Goal: Transaction & Acquisition: Purchase product/service

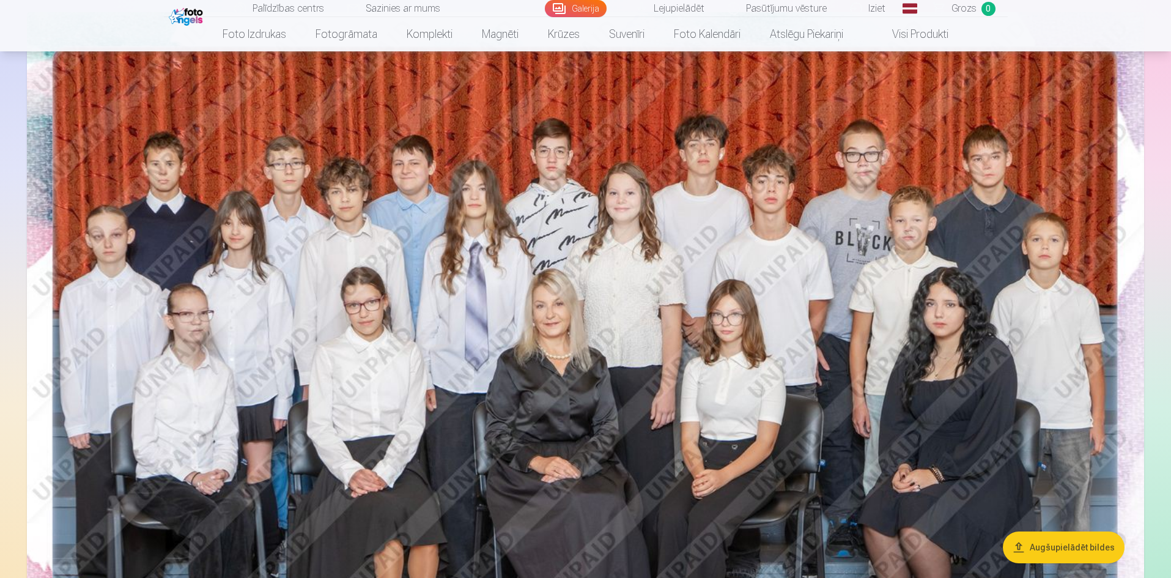
scroll to position [183, 0]
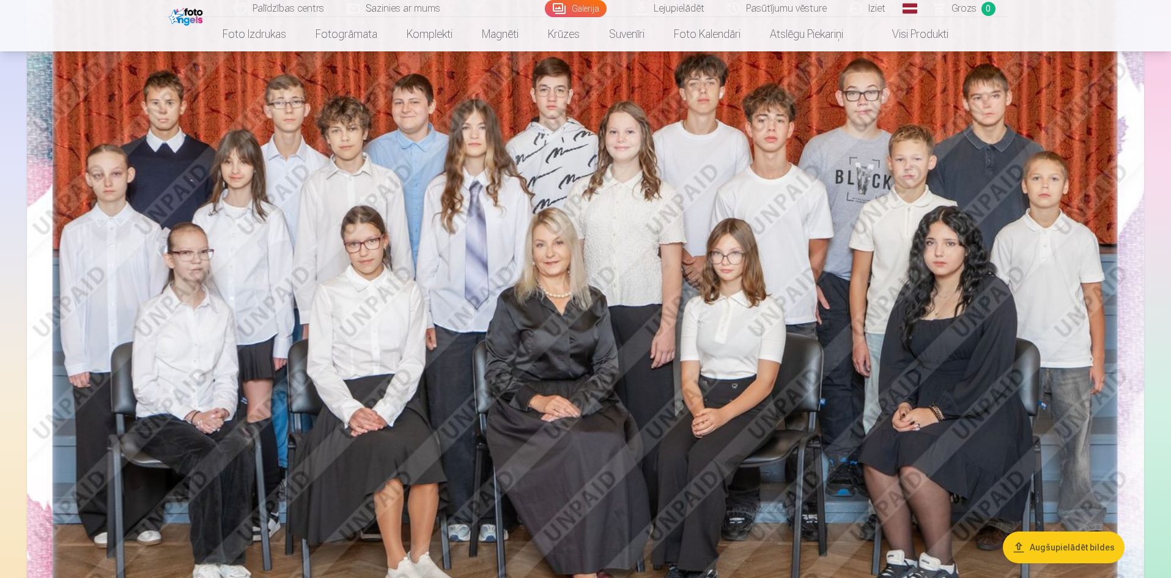
click at [580, 399] on img at bounding box center [585, 324] width 1117 height 746
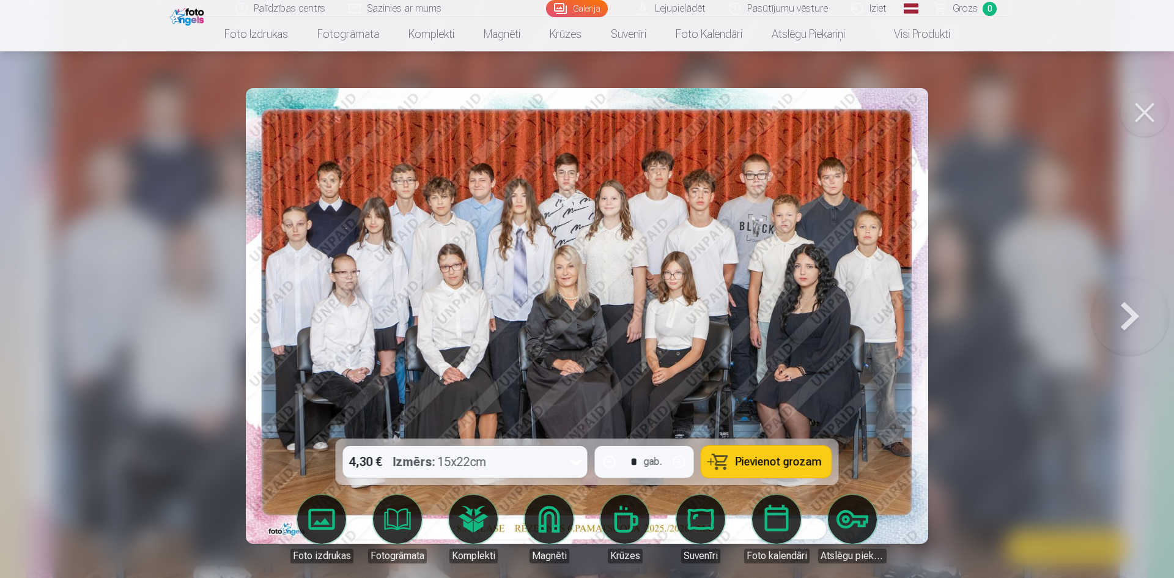
click at [577, 457] on icon at bounding box center [577, 462] width 20 height 20
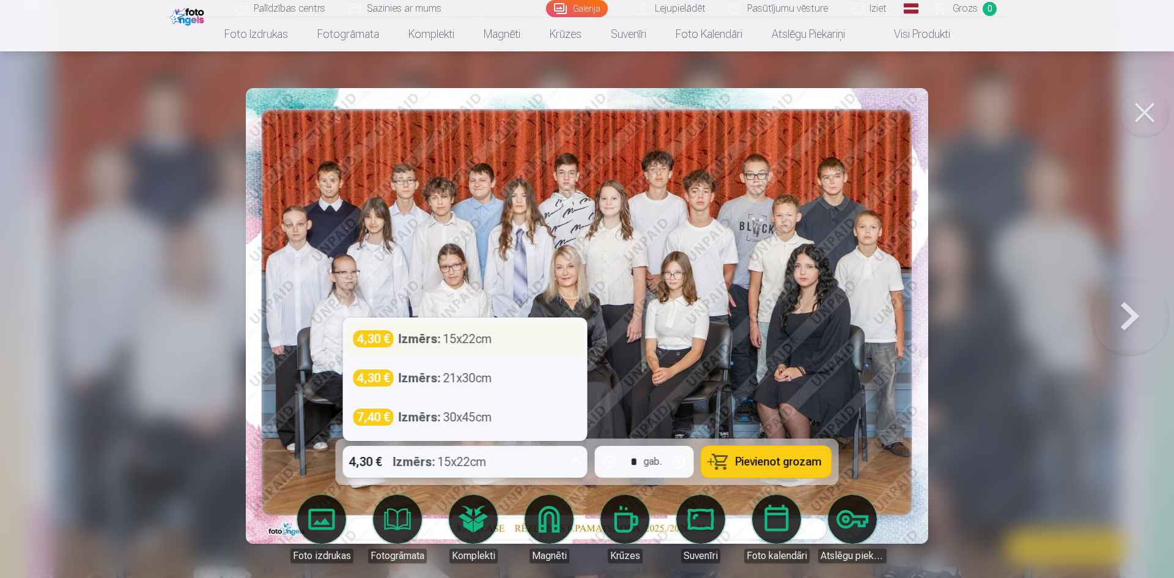
click at [502, 346] on div "4,30 € Izmērs : 15x22cm" at bounding box center [466, 338] width 224 height 17
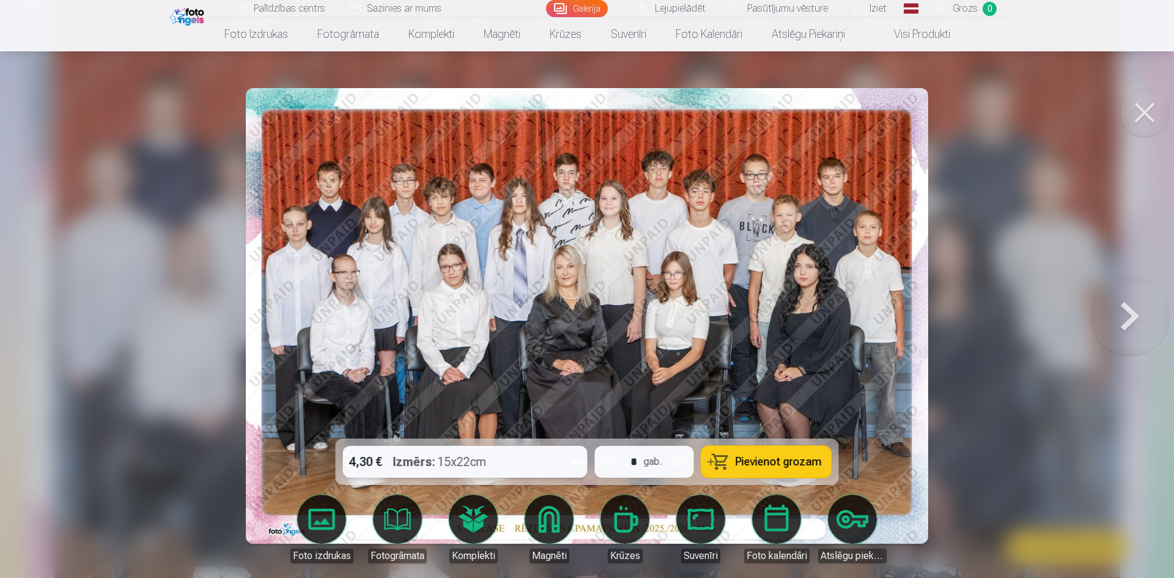
click at [750, 459] on span "Pievienot grozam" at bounding box center [779, 461] width 86 height 11
click at [1127, 318] on button at bounding box center [1130, 315] width 78 height 221
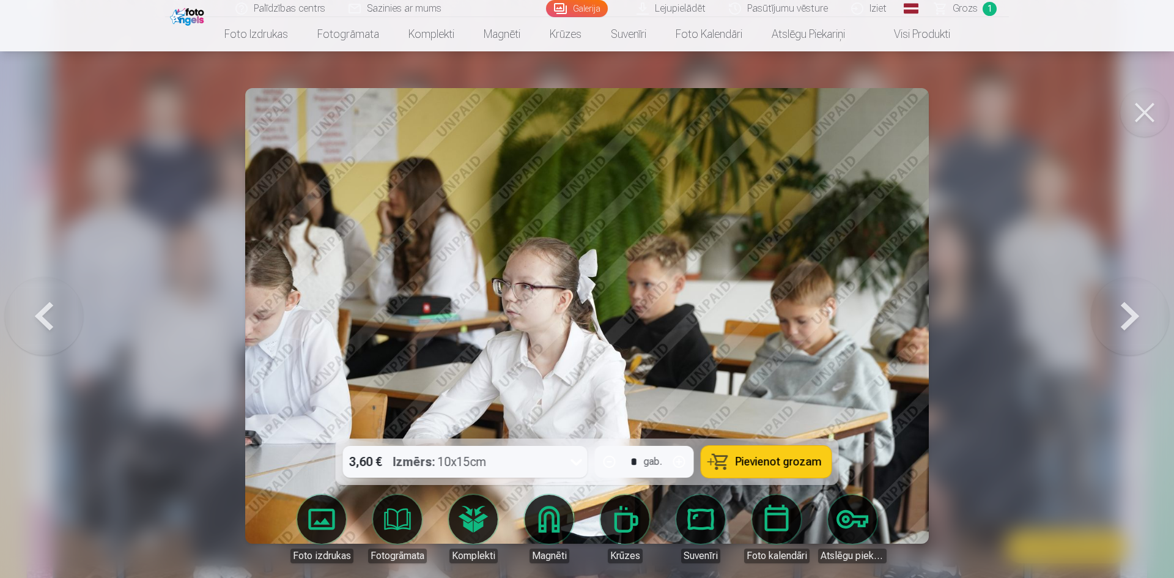
click at [1149, 102] on button at bounding box center [1144, 112] width 49 height 49
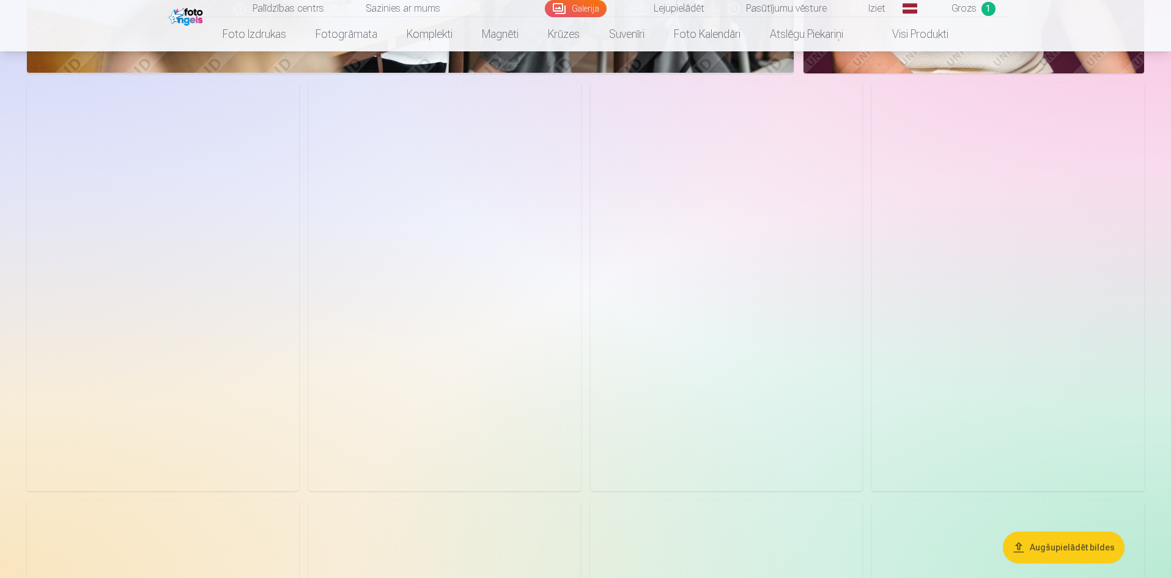
scroll to position [1346, 0]
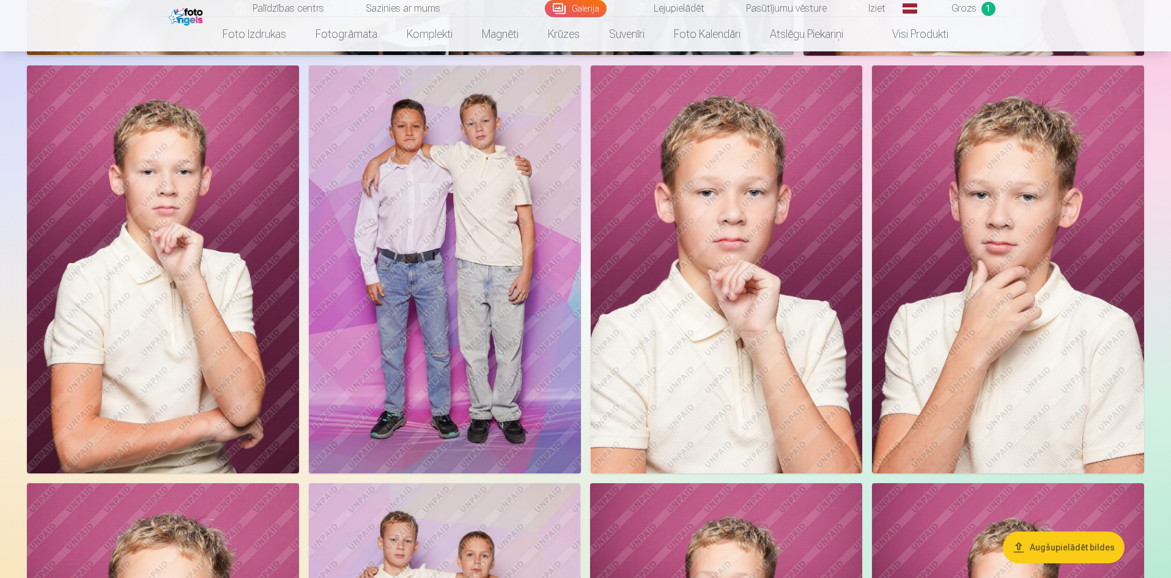
click at [442, 199] on img at bounding box center [445, 269] width 272 height 409
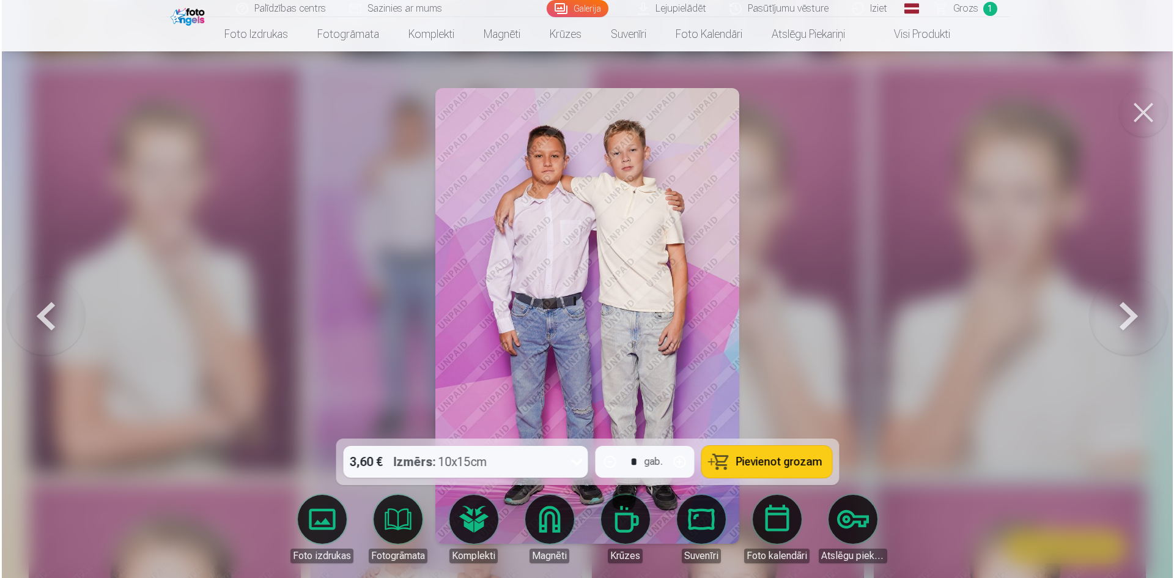
scroll to position [1347, 0]
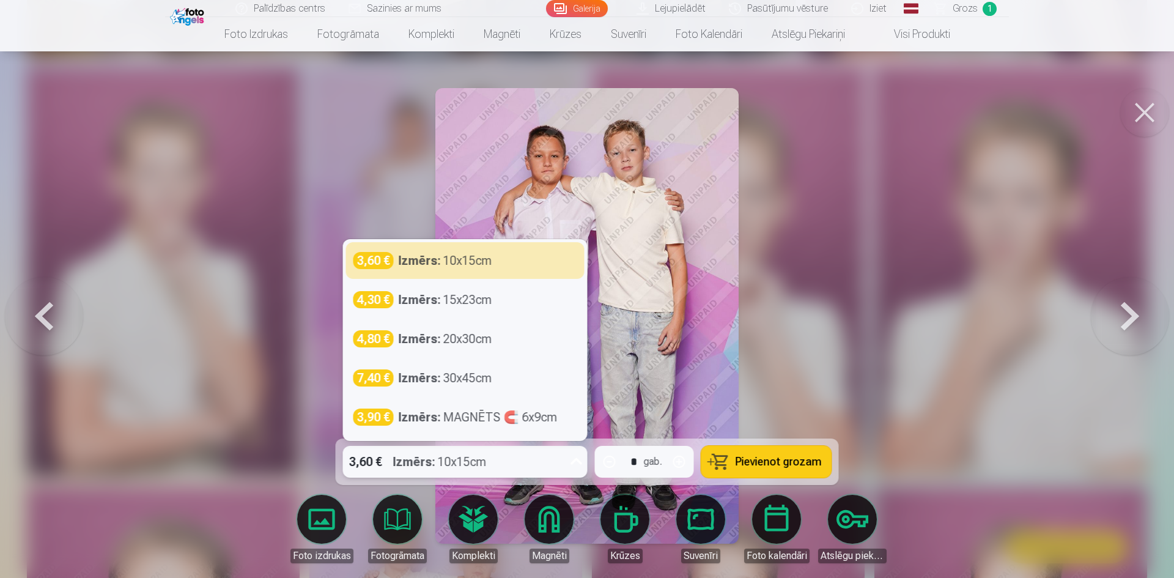
click at [576, 461] on icon at bounding box center [577, 462] width 20 height 20
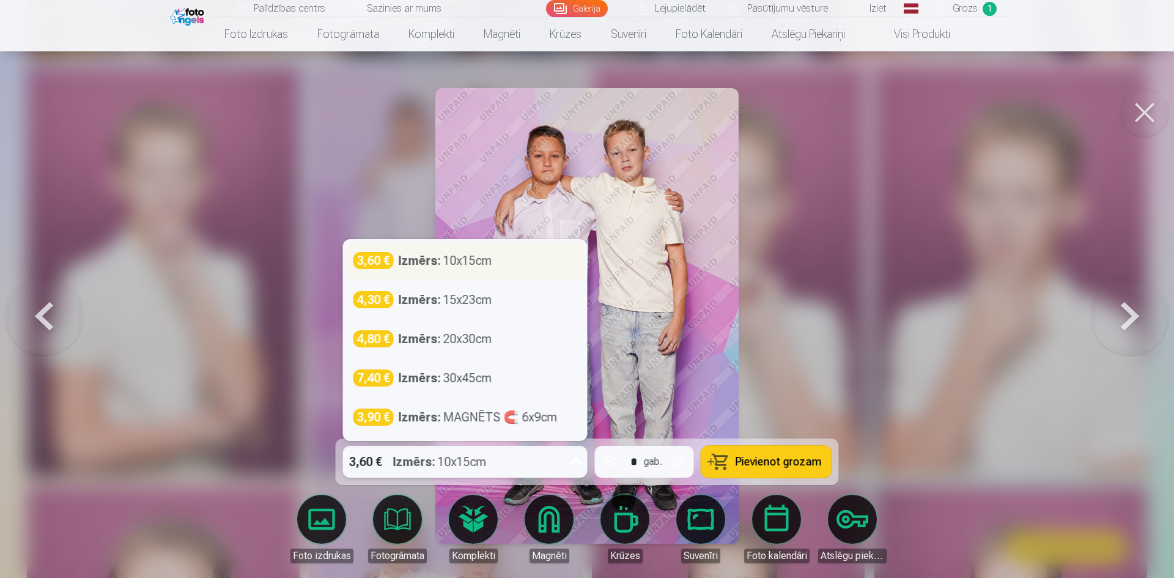
click at [499, 252] on div "3,60 € Izmērs : 10x15cm" at bounding box center [466, 260] width 224 height 17
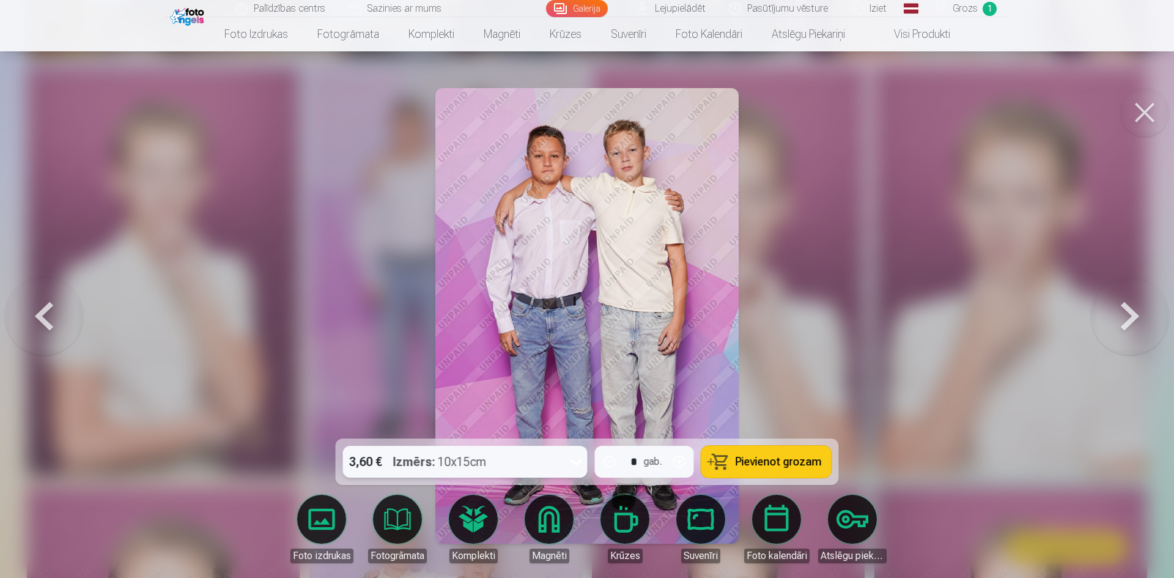
click at [777, 456] on span "Pievienot grozam" at bounding box center [779, 461] width 86 height 11
click at [1155, 111] on button at bounding box center [1144, 112] width 49 height 49
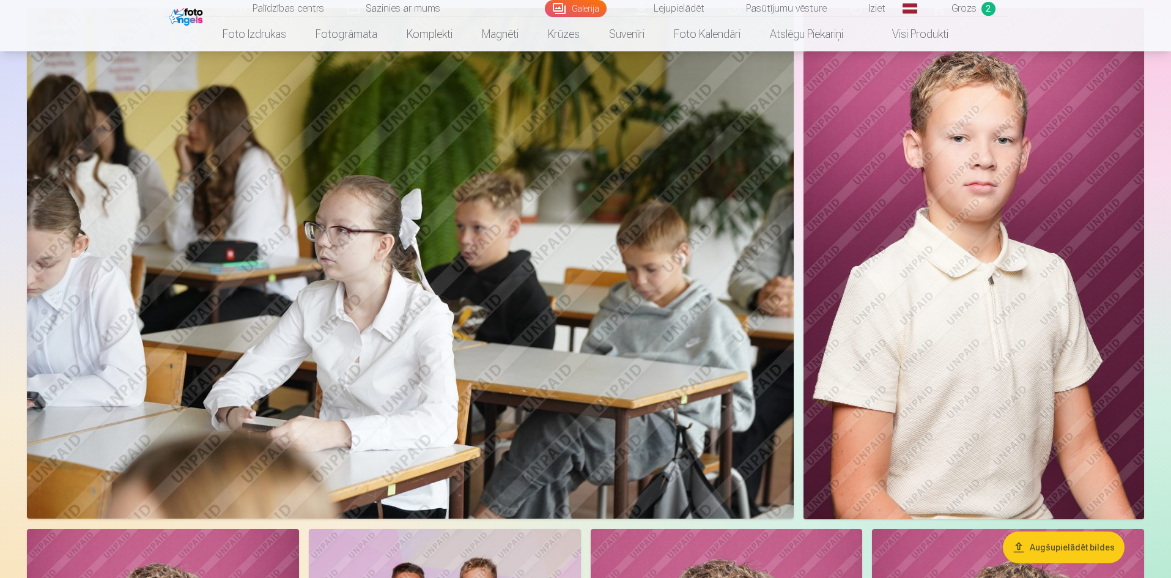
scroll to position [856, 0]
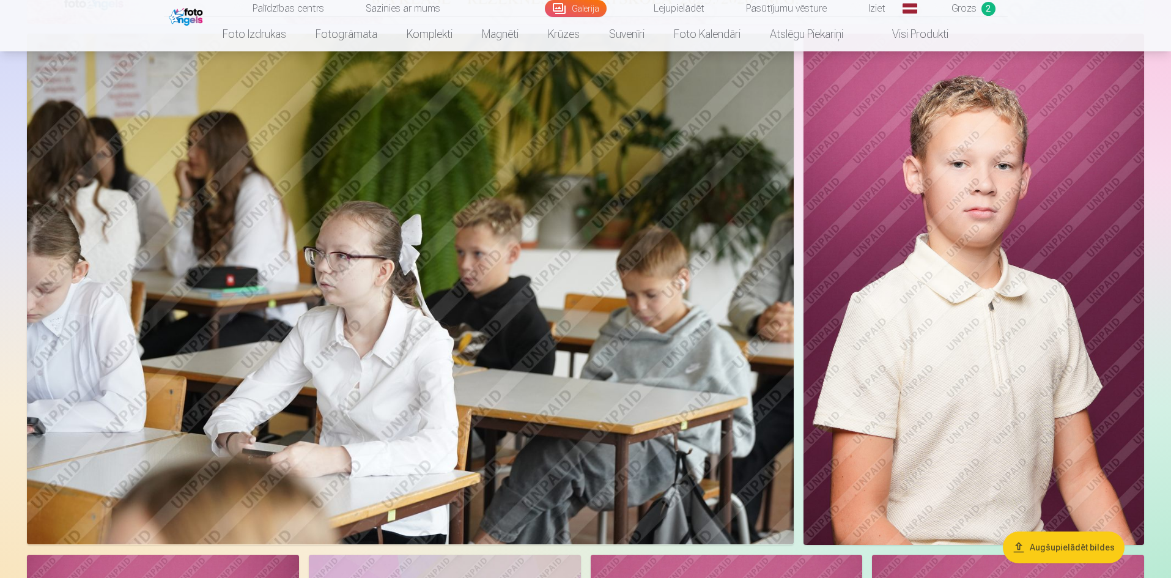
click at [916, 261] on img at bounding box center [974, 289] width 341 height 511
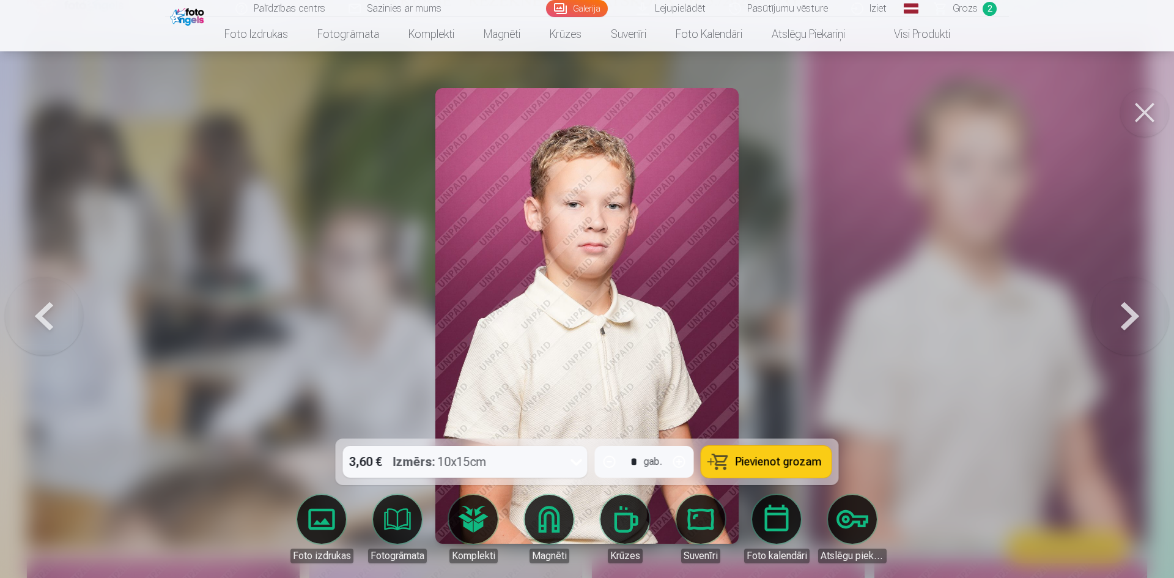
click at [903, 328] on div at bounding box center [587, 289] width 1174 height 578
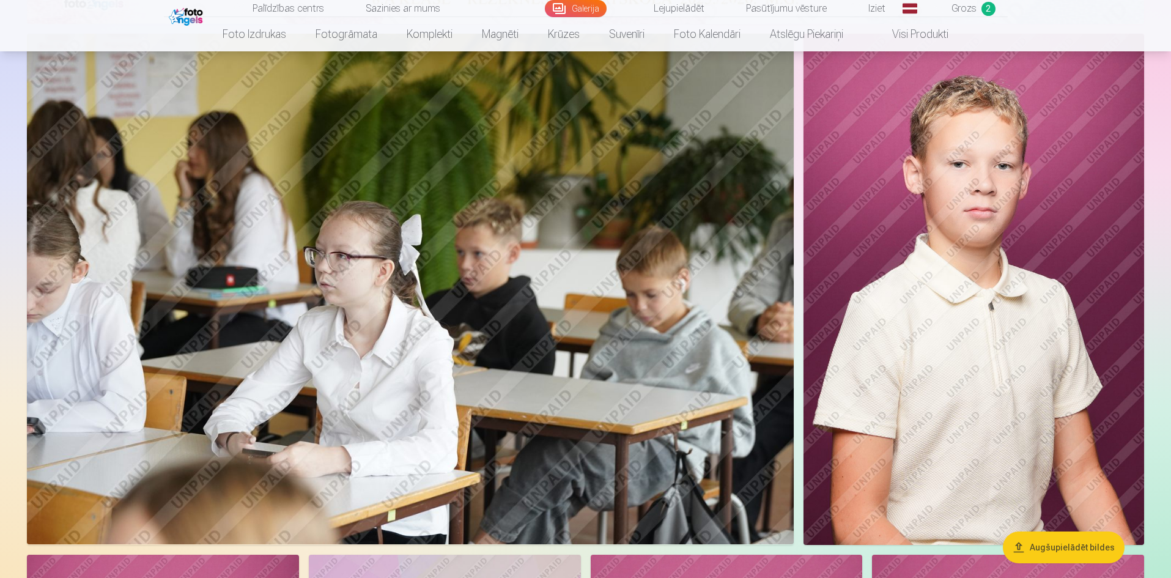
click at [997, 323] on img at bounding box center [974, 289] width 341 height 511
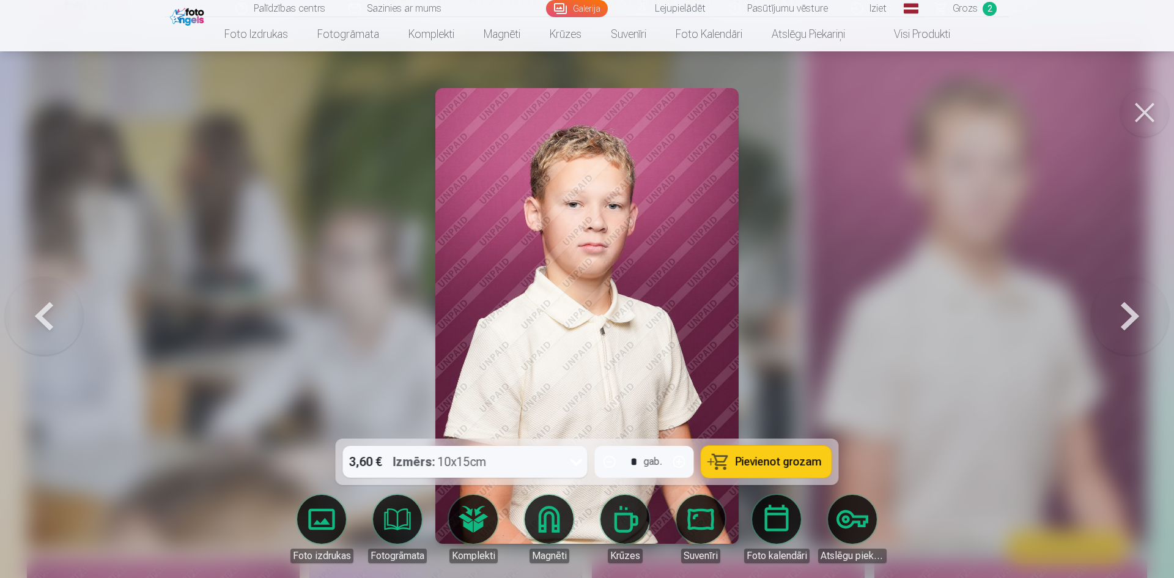
click at [1125, 322] on button at bounding box center [1130, 315] width 78 height 221
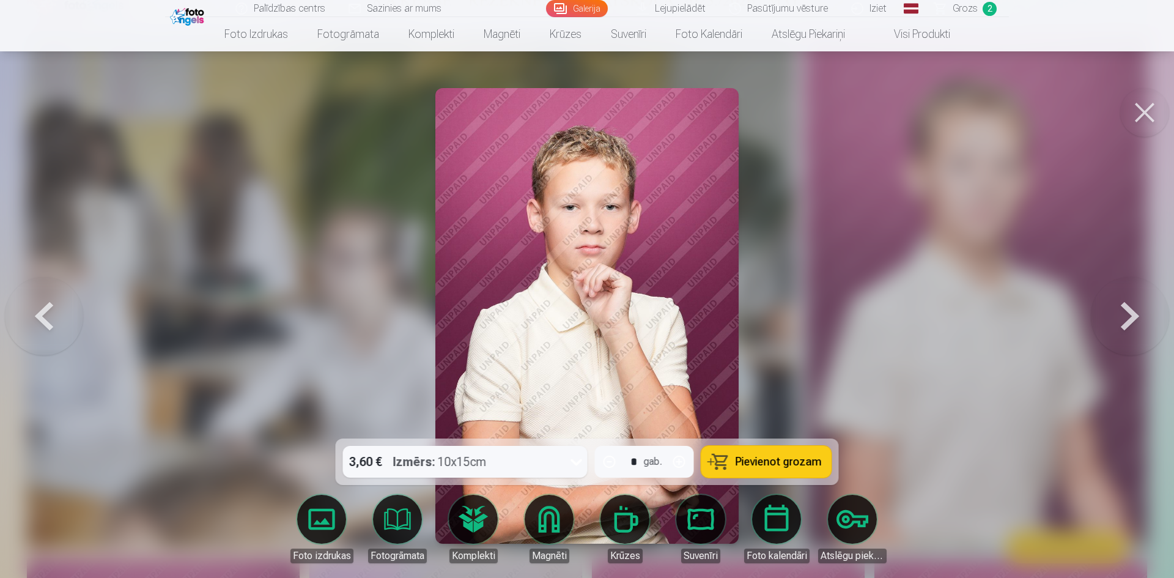
click at [1125, 322] on button at bounding box center [1130, 315] width 78 height 221
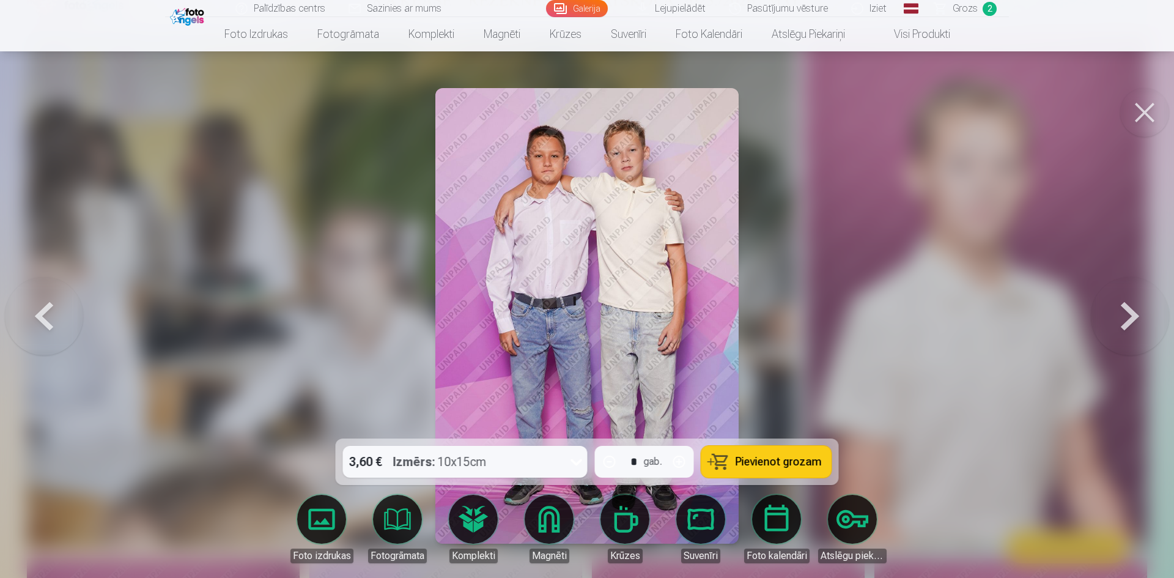
click at [1125, 322] on button at bounding box center [1130, 315] width 78 height 221
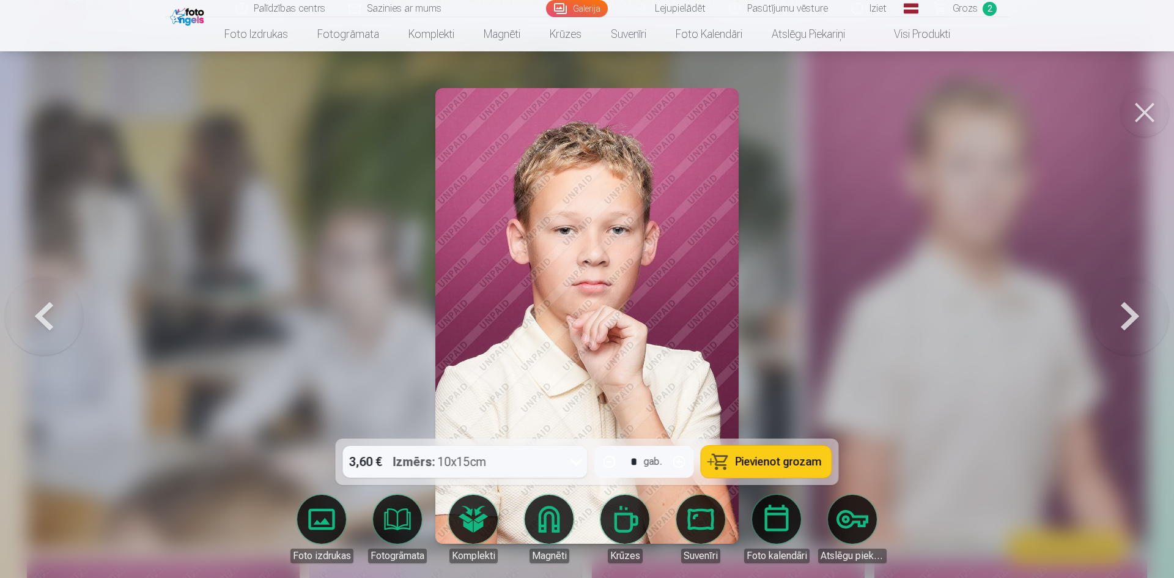
click at [1125, 322] on button at bounding box center [1130, 315] width 78 height 221
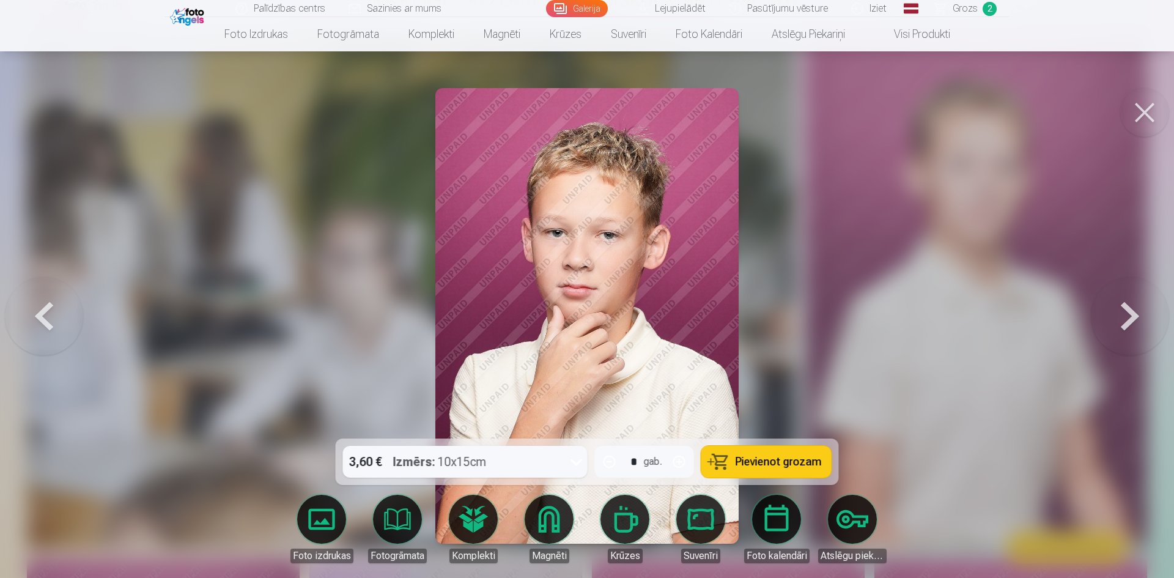
click at [1125, 322] on button at bounding box center [1130, 315] width 78 height 221
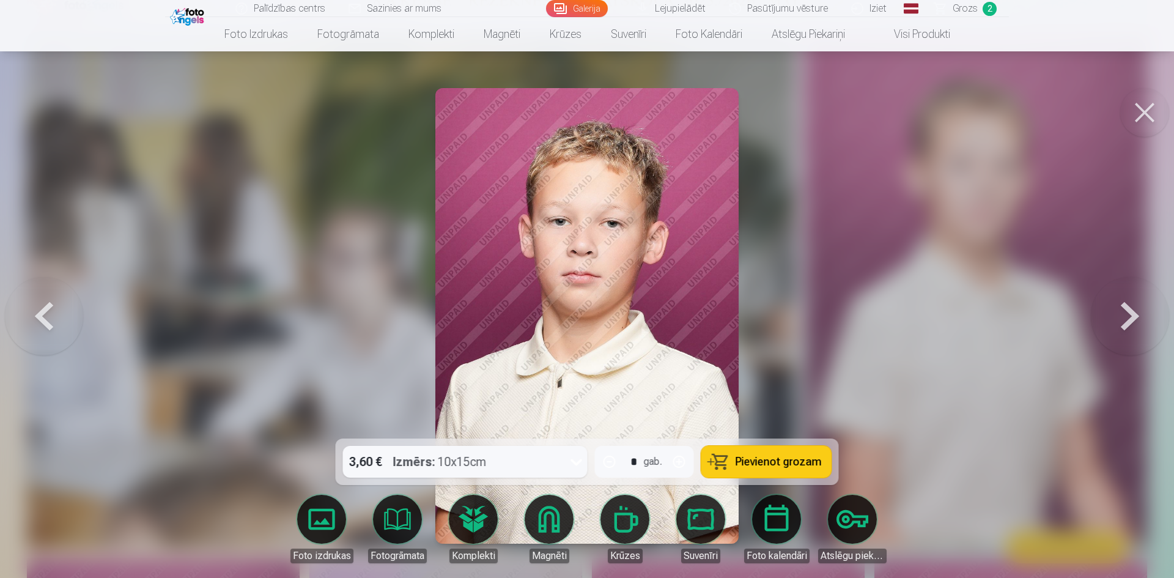
click at [1125, 322] on button at bounding box center [1130, 315] width 78 height 221
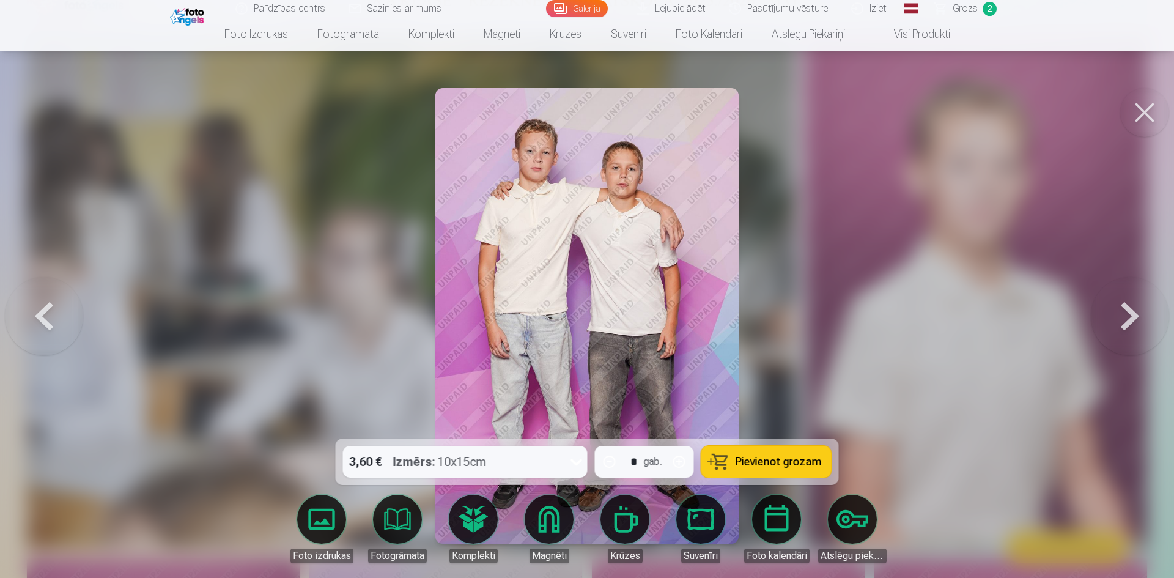
click at [1149, 116] on button at bounding box center [1144, 112] width 49 height 49
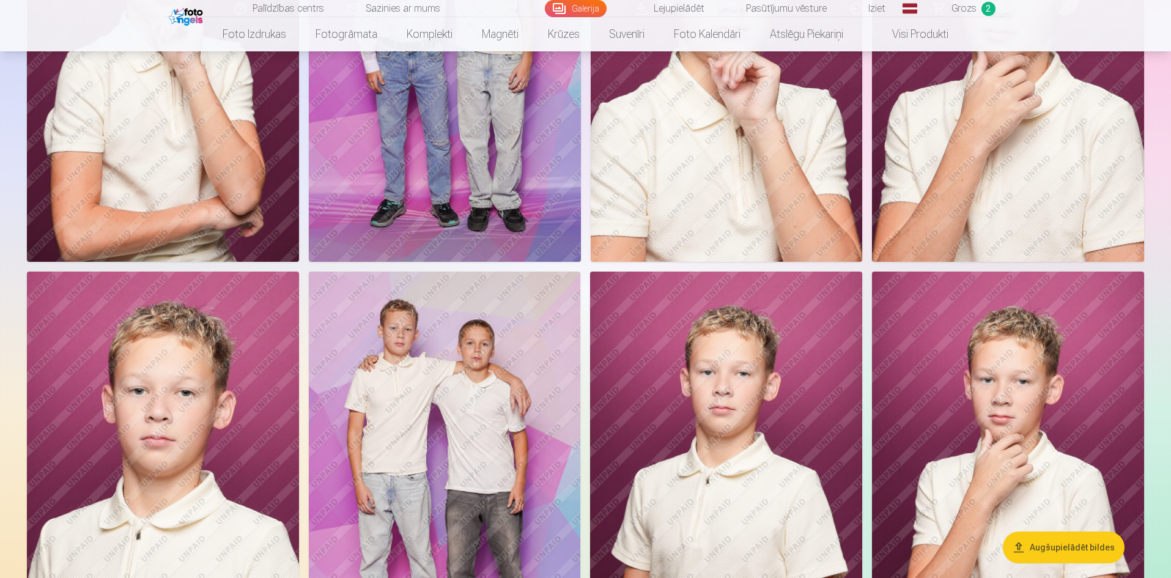
scroll to position [1529, 0]
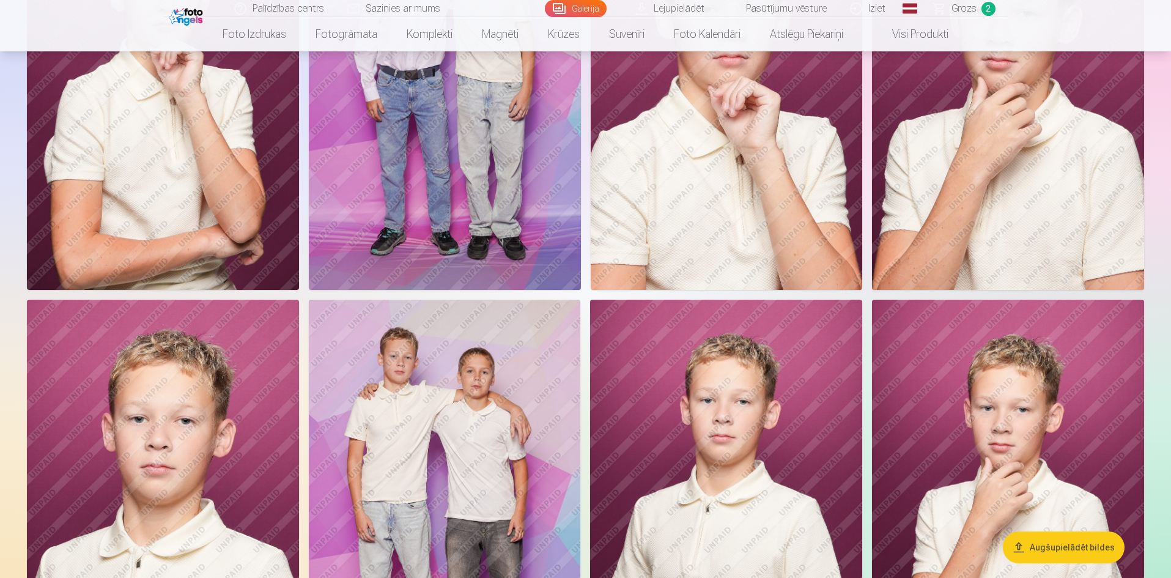
click at [997, 416] on img at bounding box center [1008, 504] width 272 height 408
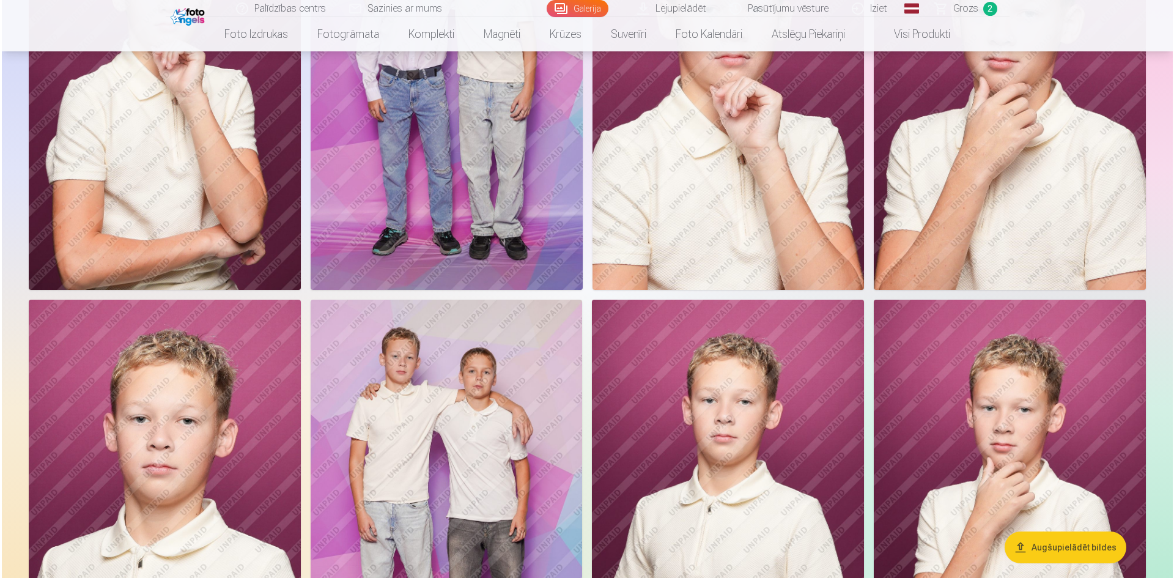
scroll to position [1532, 0]
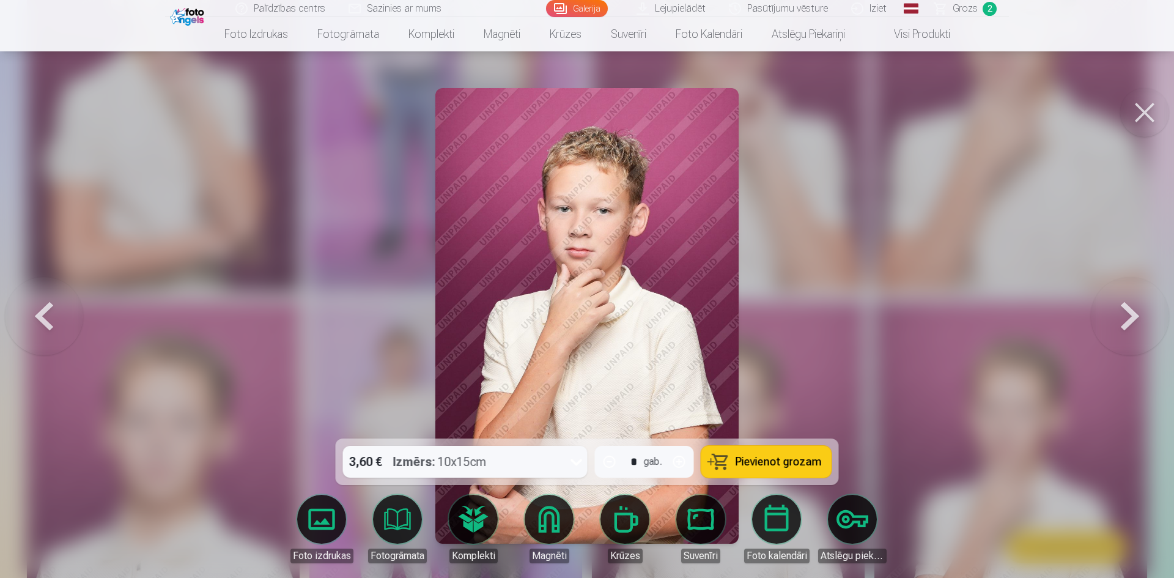
click at [663, 306] on img at bounding box center [586, 316] width 303 height 456
click at [870, 349] on div at bounding box center [587, 289] width 1174 height 578
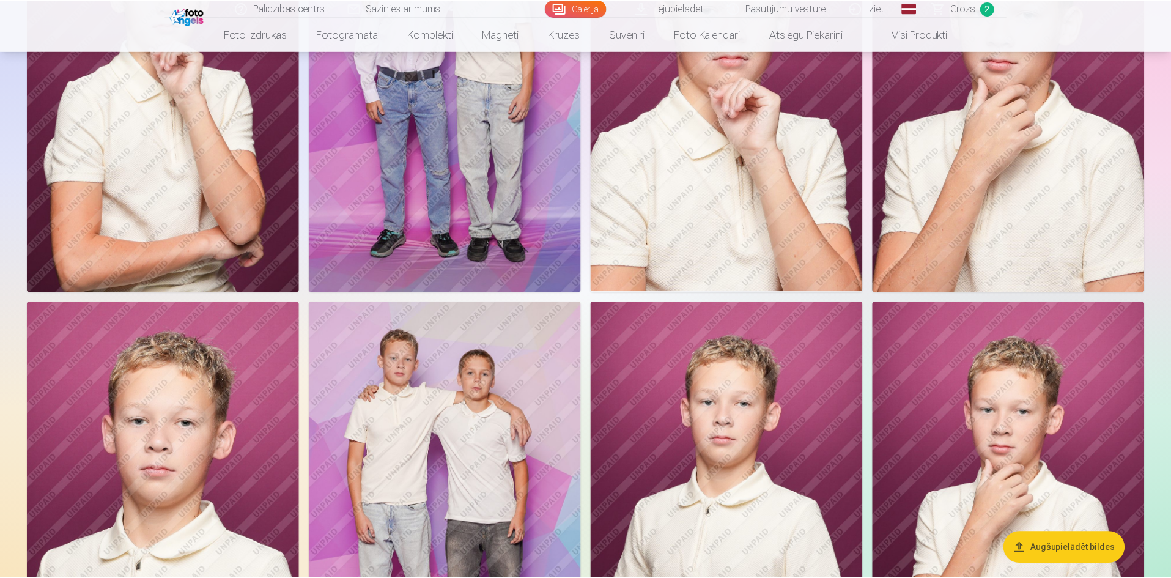
scroll to position [1529, 0]
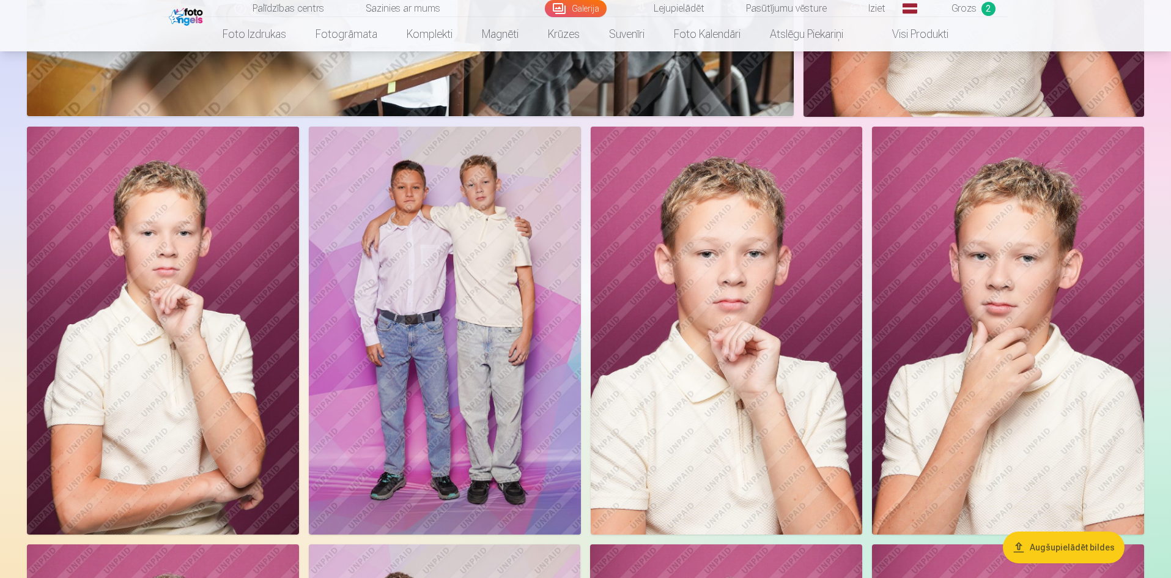
click at [1002, 313] on img at bounding box center [1008, 331] width 272 height 408
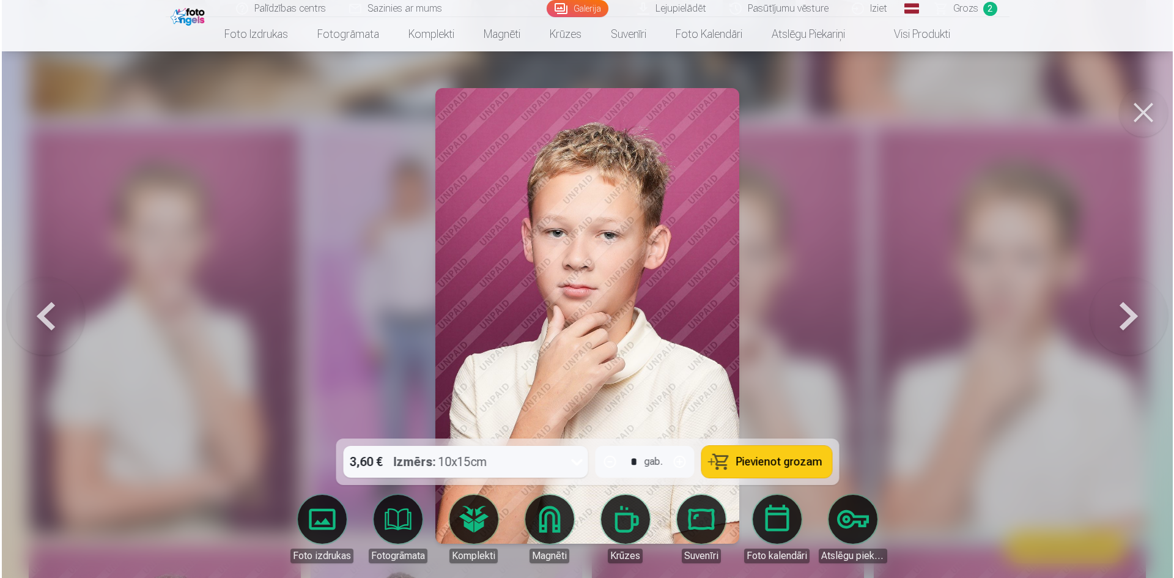
scroll to position [1286, 0]
click at [894, 256] on div at bounding box center [587, 289] width 1174 height 578
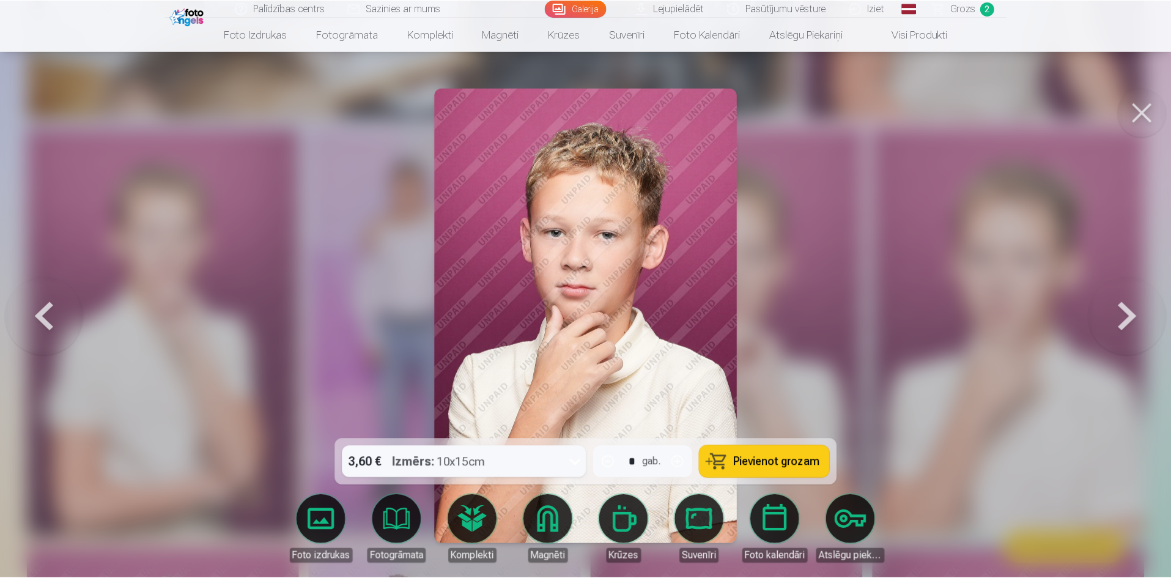
scroll to position [1284, 0]
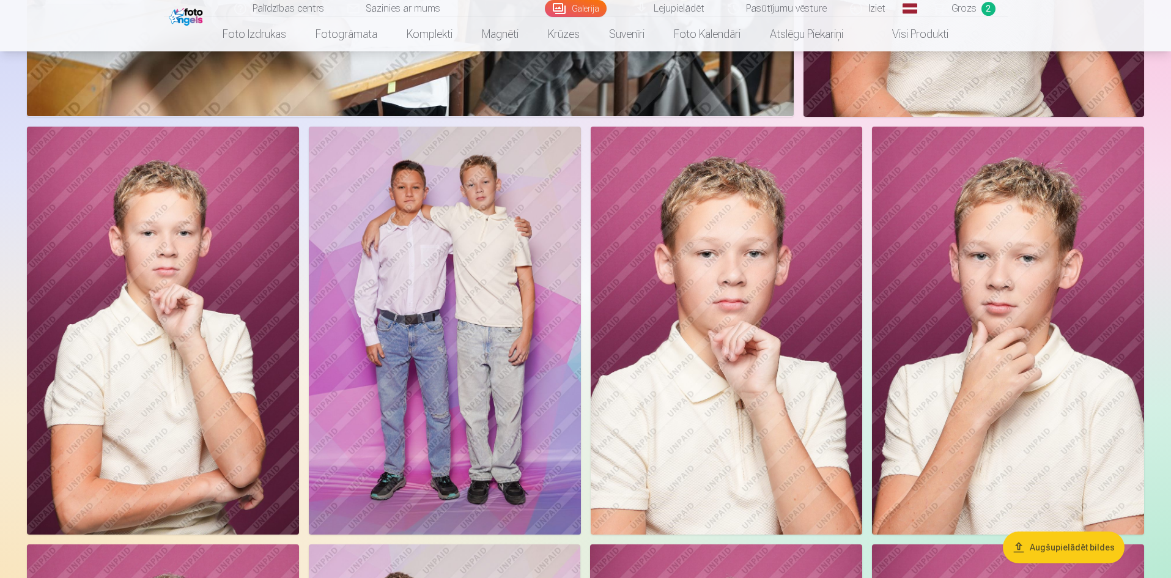
click at [999, 291] on img at bounding box center [1008, 331] width 272 height 408
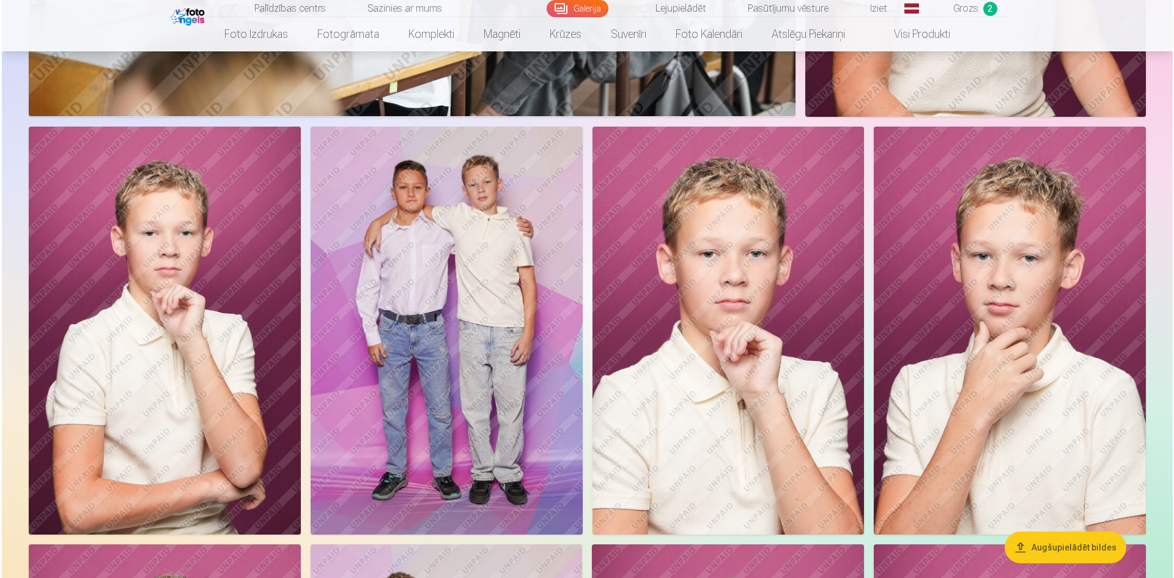
scroll to position [1286, 0]
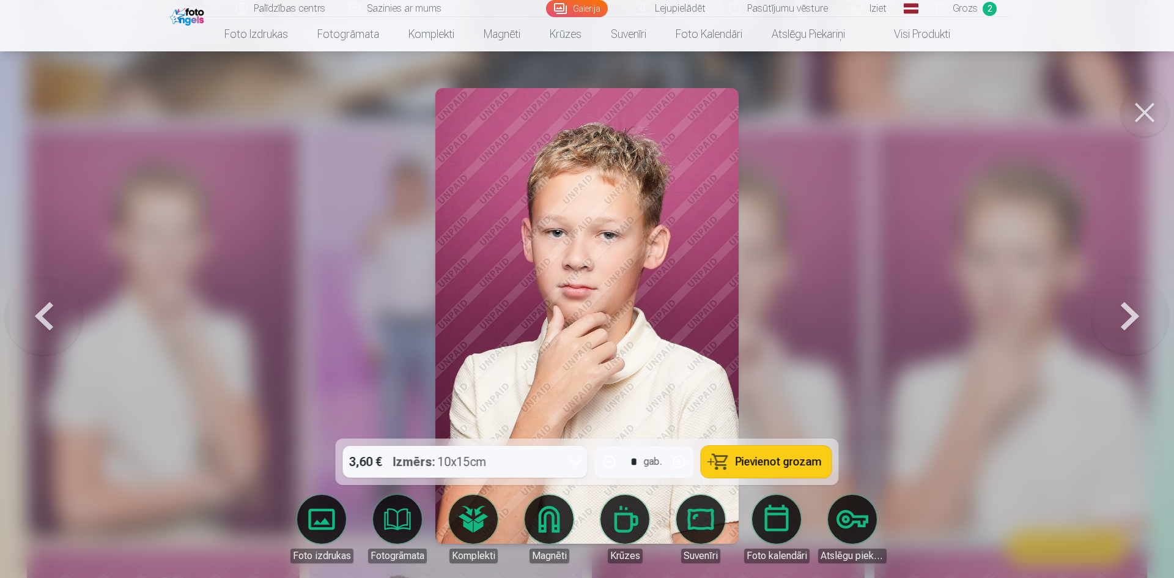
click at [1130, 113] on button at bounding box center [1144, 112] width 49 height 49
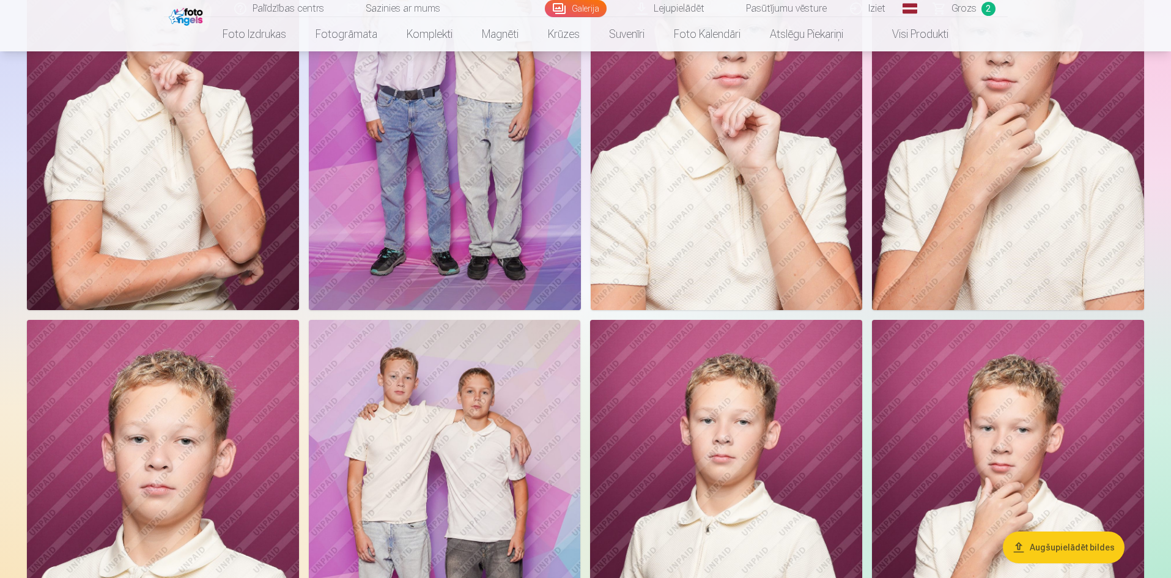
scroll to position [1407, 0]
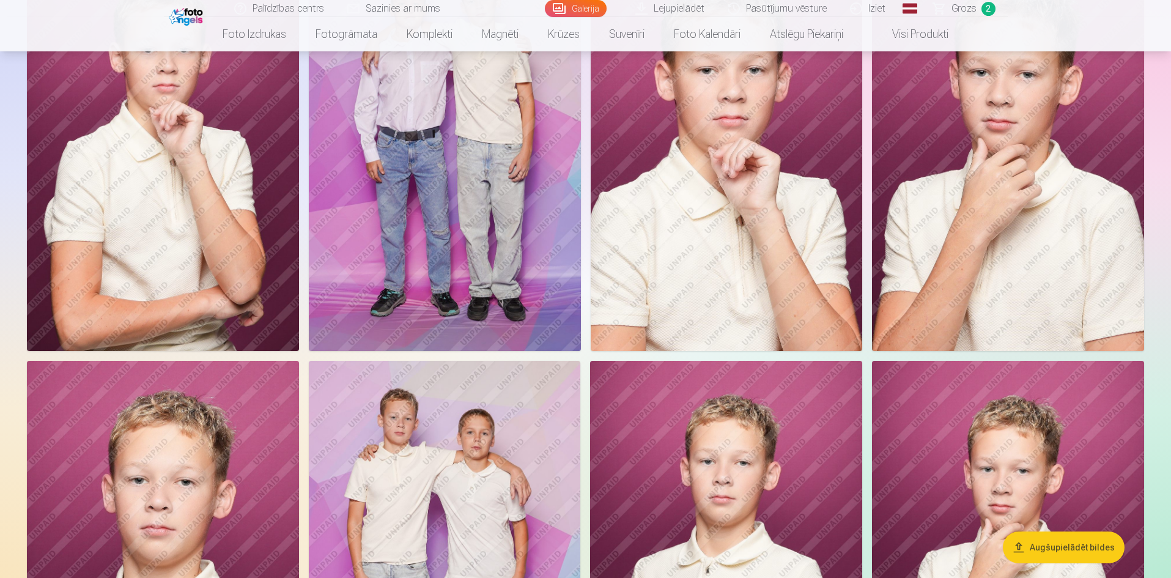
click at [1034, 208] on img at bounding box center [1008, 147] width 272 height 408
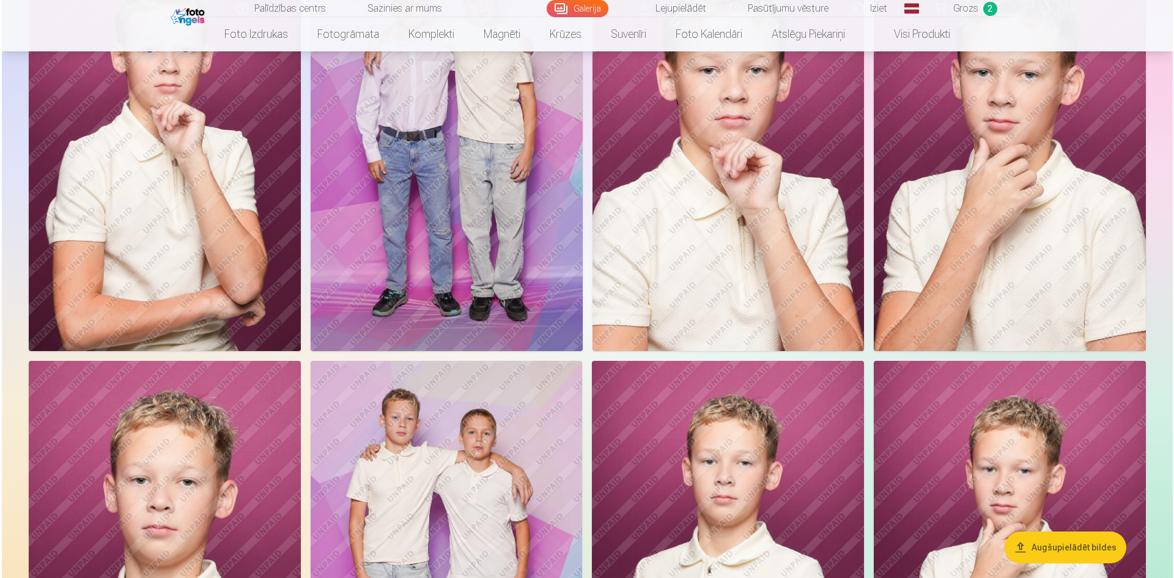
scroll to position [1471, 0]
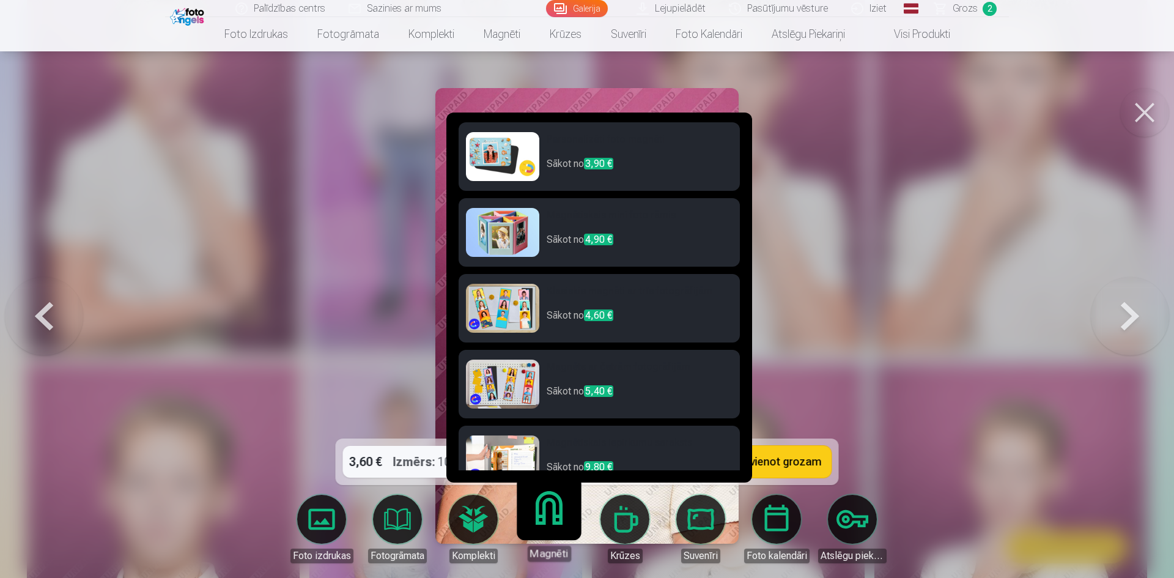
click at [618, 166] on p "Sākot no 3,90 €" at bounding box center [640, 169] width 186 height 24
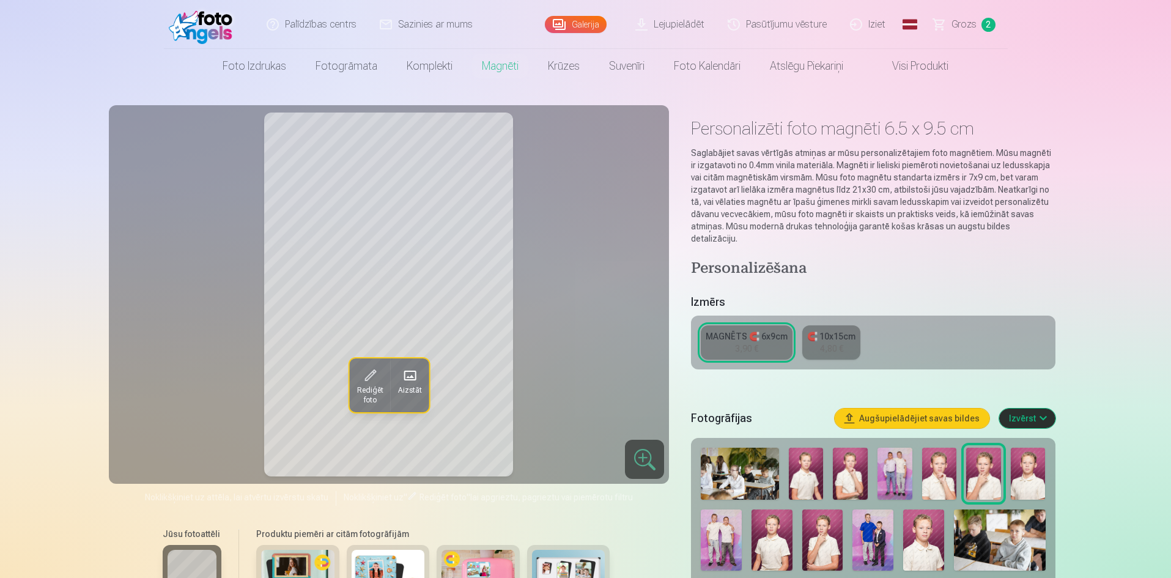
click at [760, 331] on link "MAGNĒTS 🧲 6x9cm 3,90 €" at bounding box center [747, 342] width 92 height 34
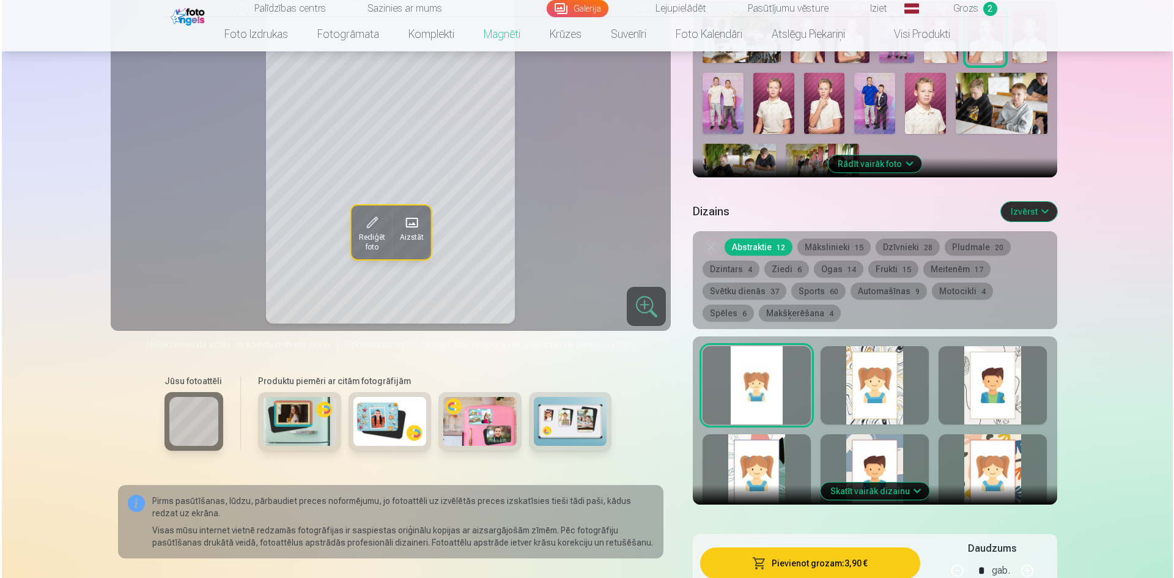
scroll to position [489, 0]
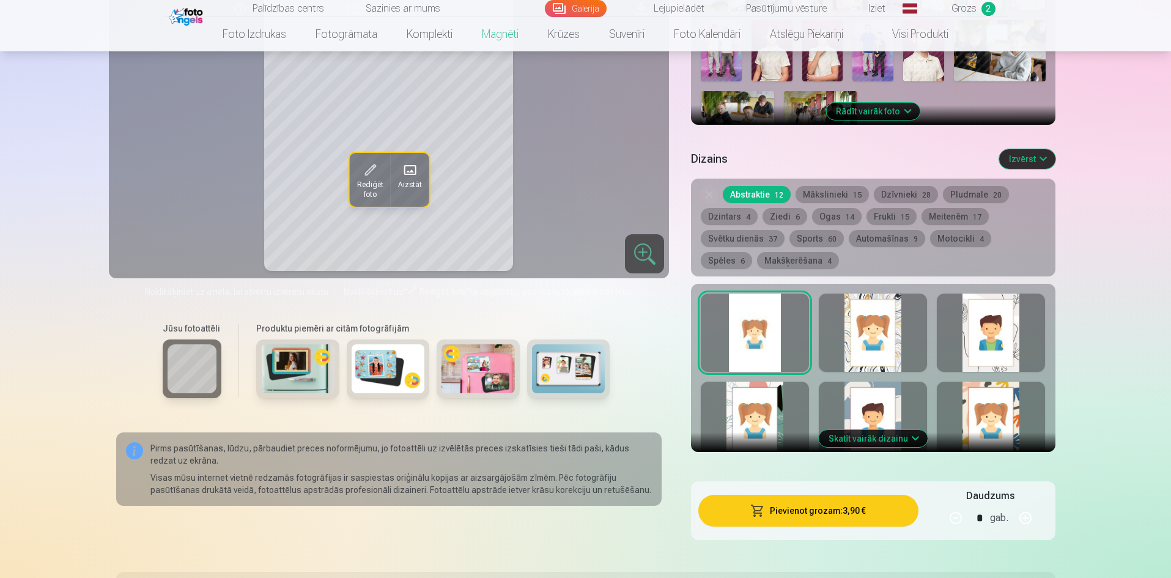
click at [779, 502] on button "Pievienot grozam : 3,90 €" at bounding box center [808, 511] width 220 height 32
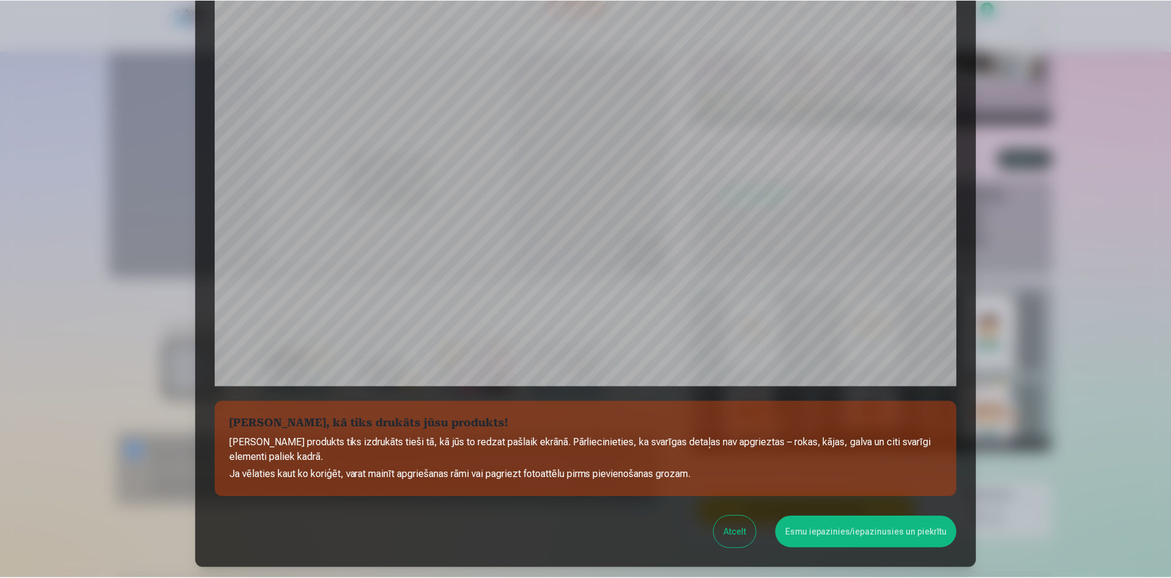
scroll to position [245, 0]
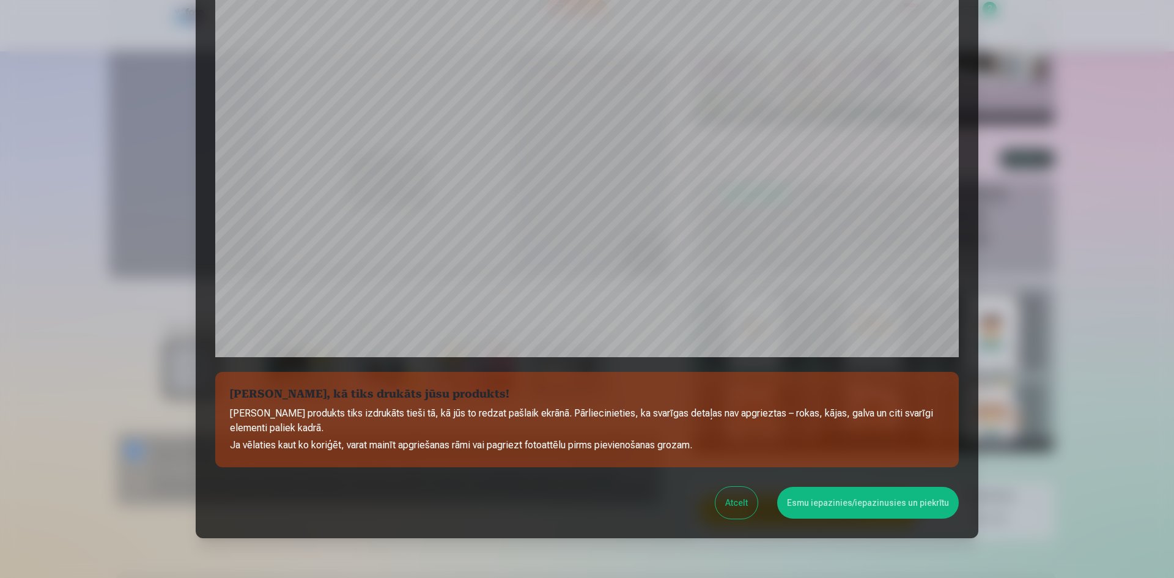
click at [873, 506] on button "Esmu iepazinies/iepazinusies un piekrītu" at bounding box center [868, 503] width 182 height 32
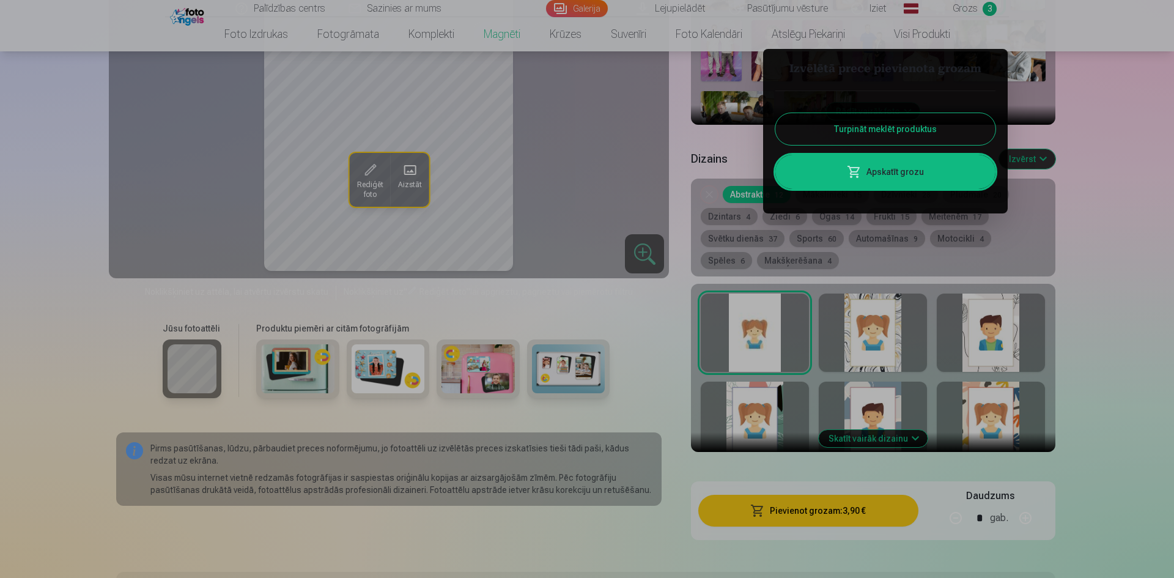
click at [1107, 214] on div at bounding box center [587, 289] width 1174 height 578
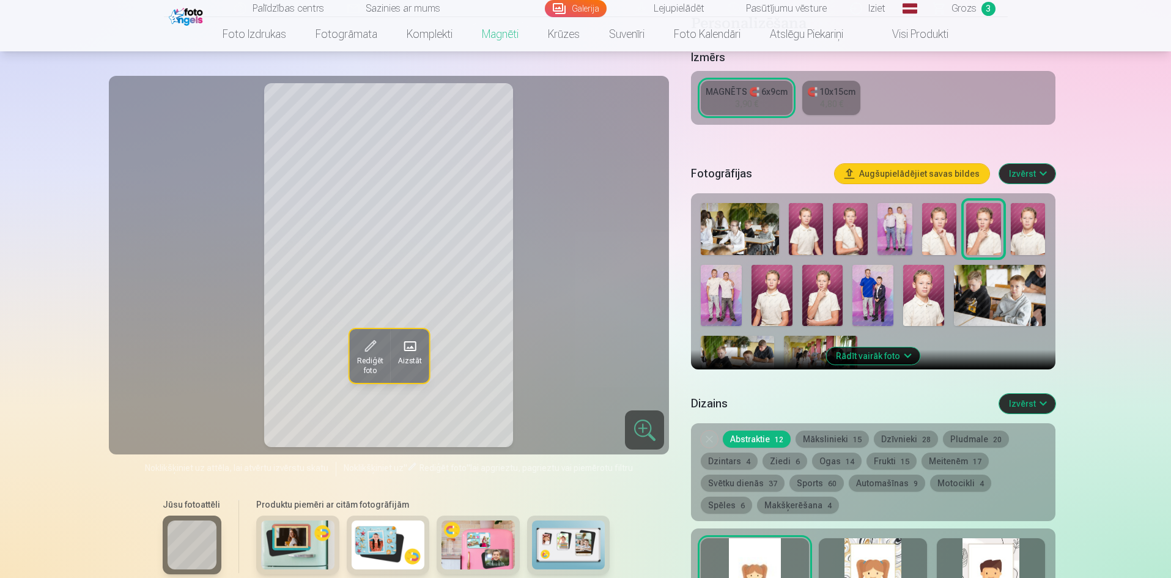
click at [971, 9] on span "Grozs" at bounding box center [964, 8] width 25 height 15
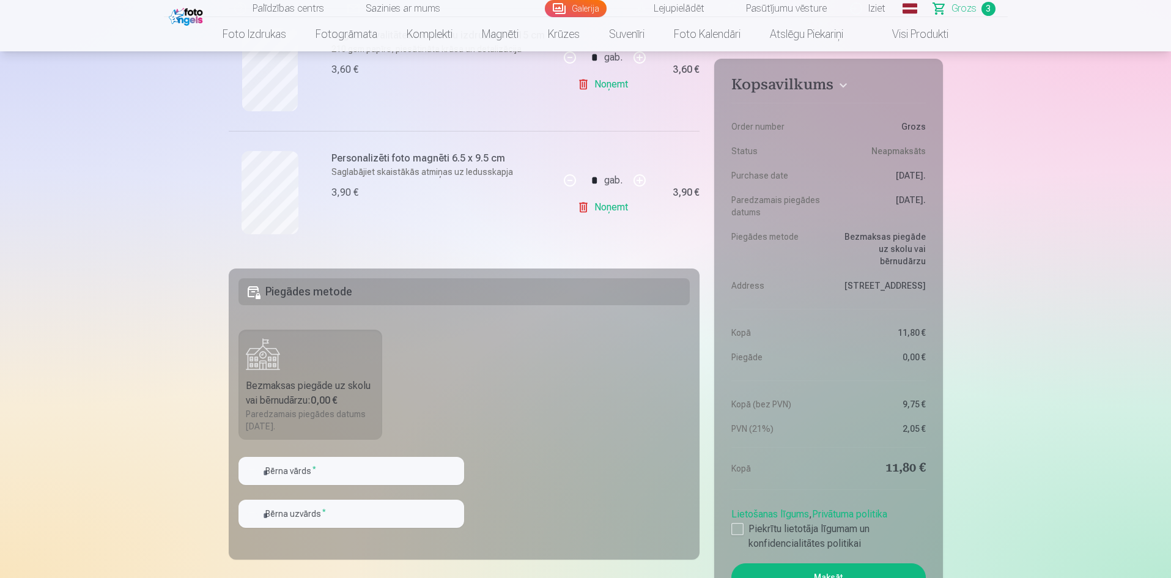
scroll to position [550, 0]
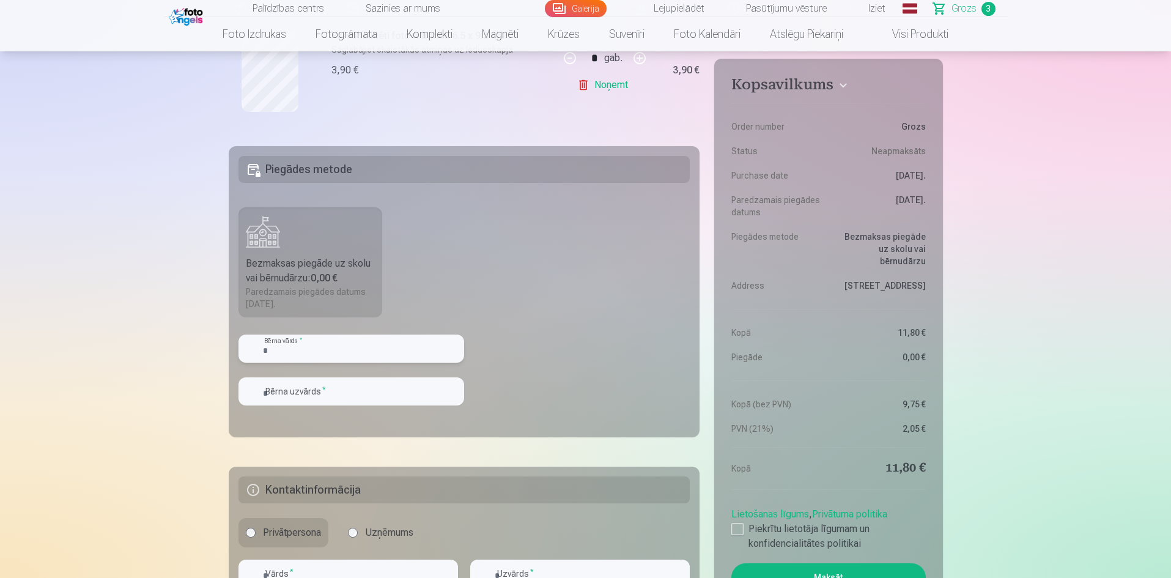
click at [270, 351] on input "text" at bounding box center [352, 349] width 226 height 28
type input "*"
type input "******"
click at [313, 390] on input "text" at bounding box center [352, 391] width 226 height 28
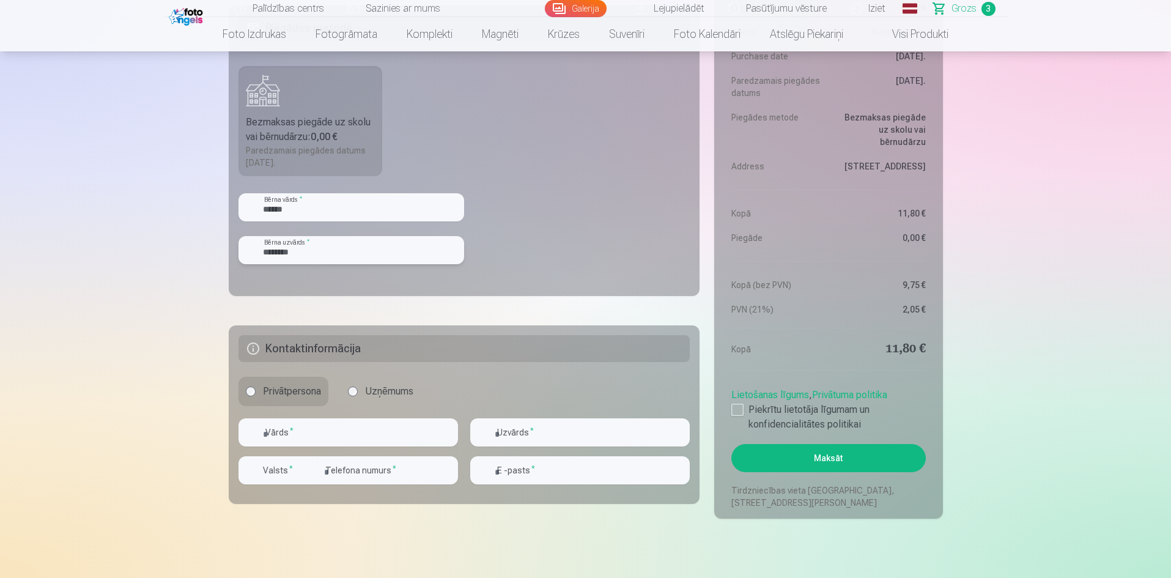
scroll to position [734, 0]
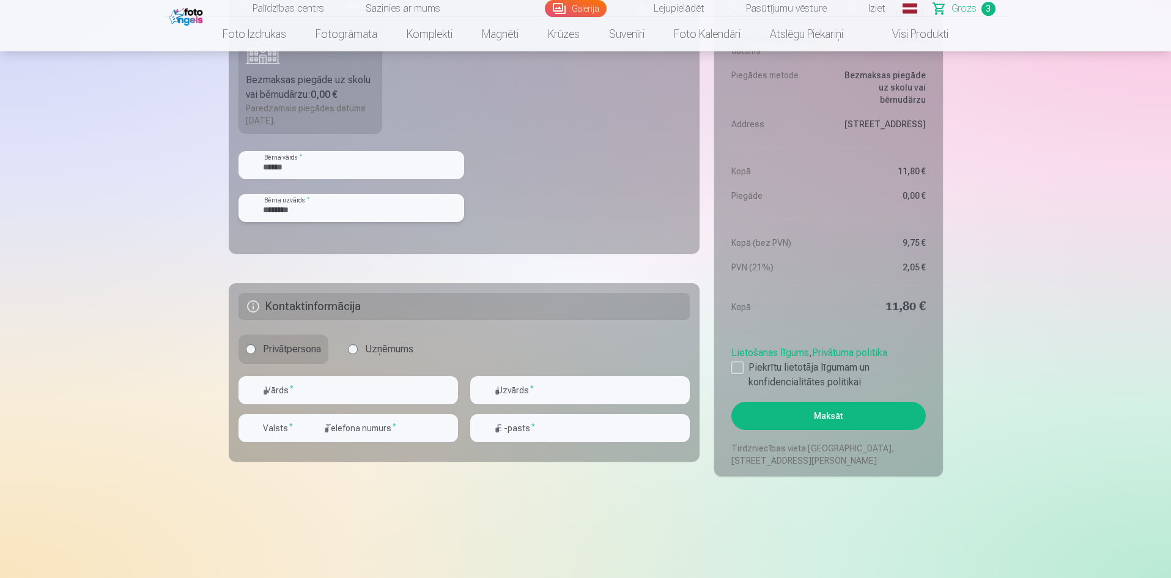
type input "********"
click at [284, 389] on input "text" at bounding box center [349, 390] width 220 height 28
type input "*********"
type input "********"
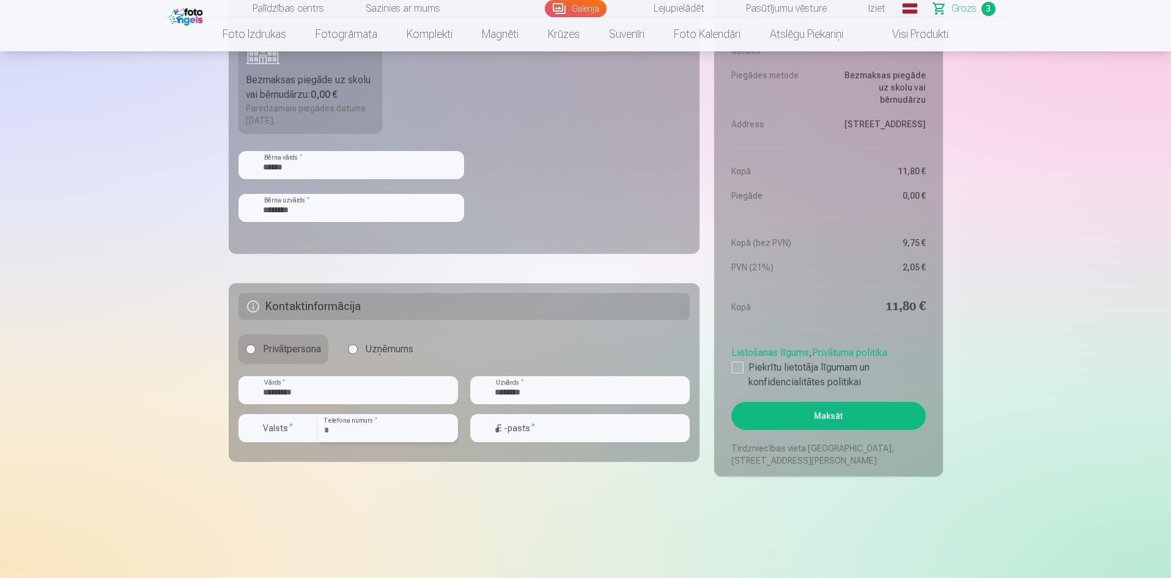
type input "**********"
click at [308, 423] on div "button" at bounding box center [308, 428] width 15 height 15
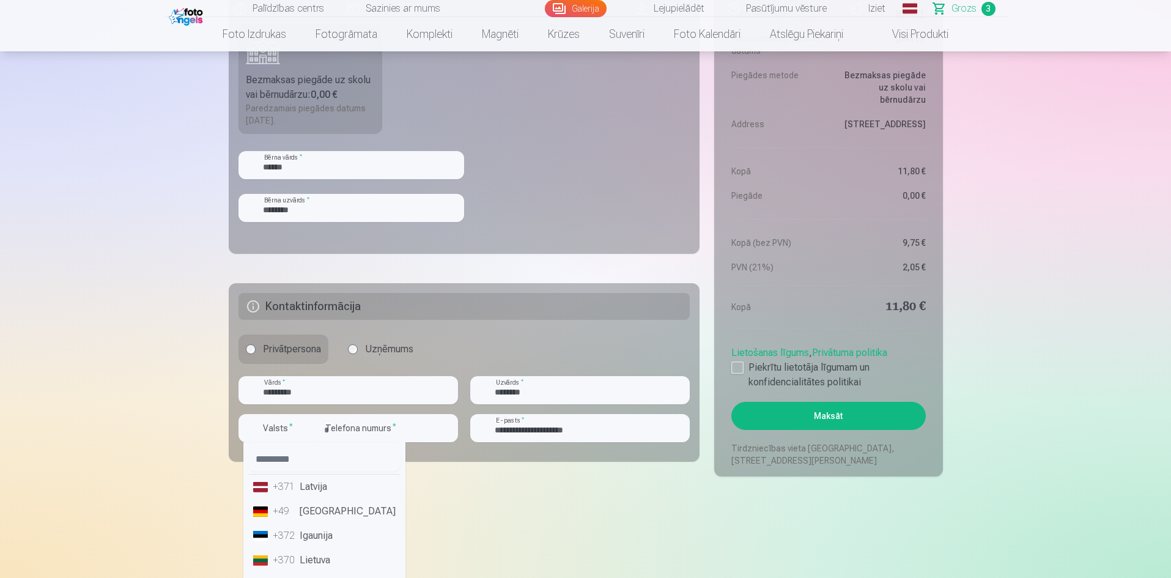
click at [316, 487] on li "+371 Latvija" at bounding box center [324, 487] width 152 height 24
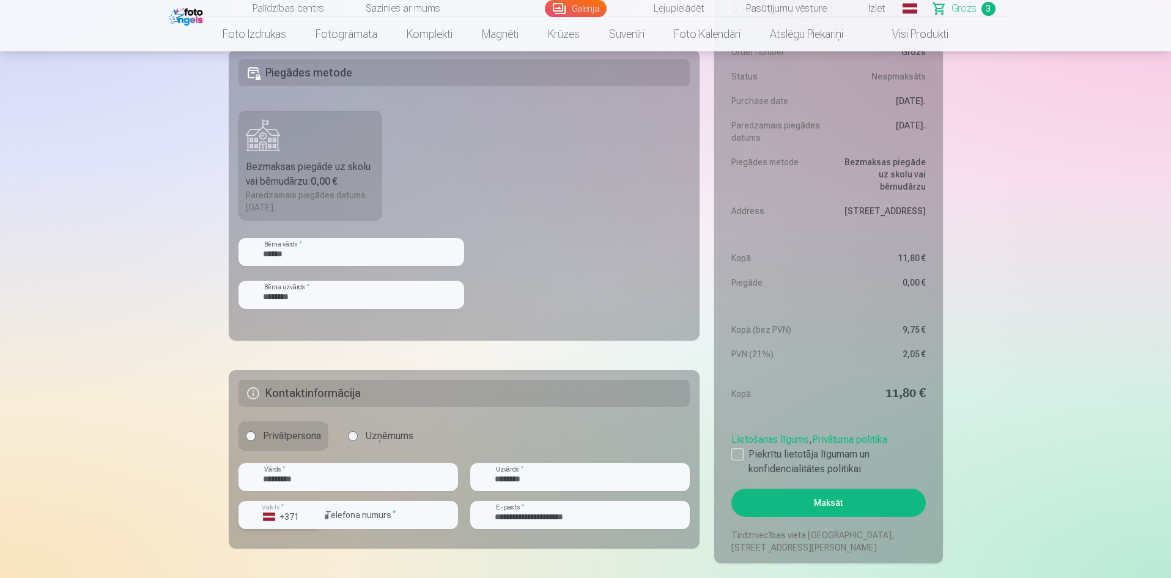
scroll to position [795, 0]
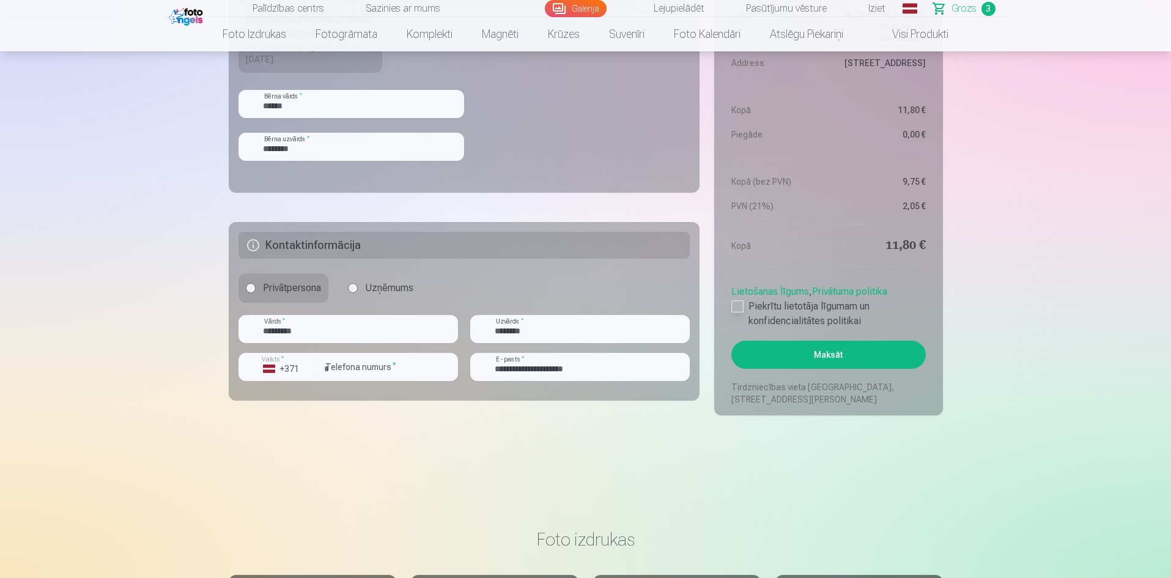
click at [733, 309] on div at bounding box center [737, 306] width 12 height 12
click at [813, 358] on button "Maksāt" at bounding box center [828, 355] width 194 height 28
